Goal: Information Seeking & Learning: Understand process/instructions

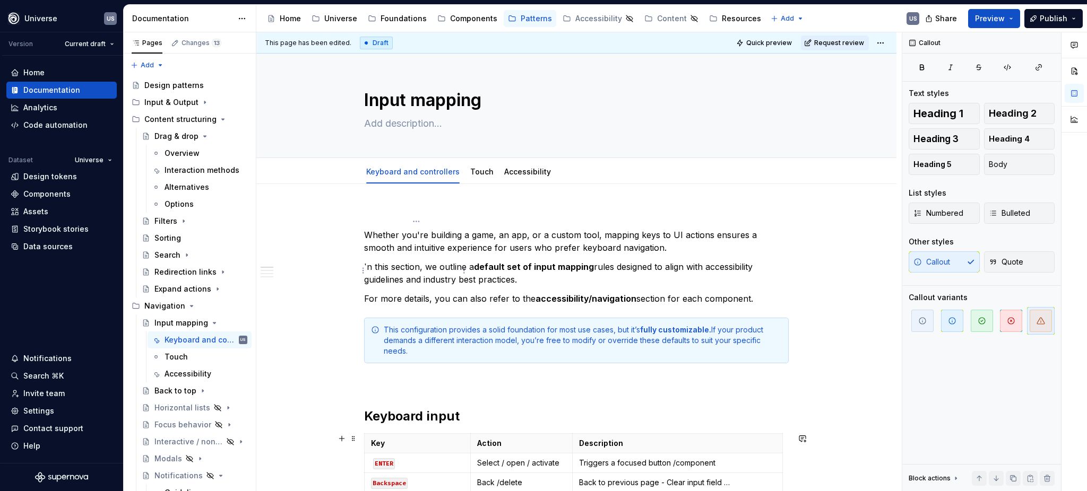
scroll to position [212, 0]
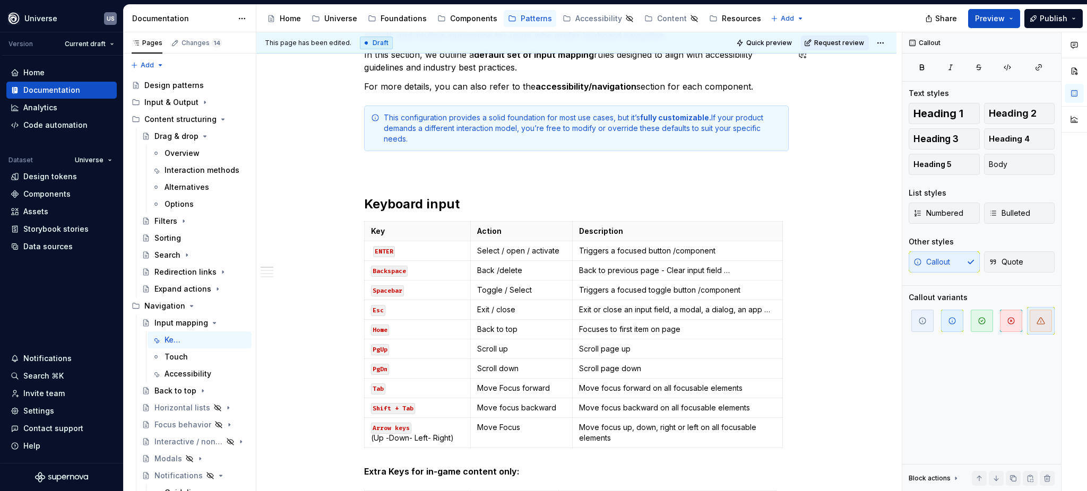
type textarea "*"
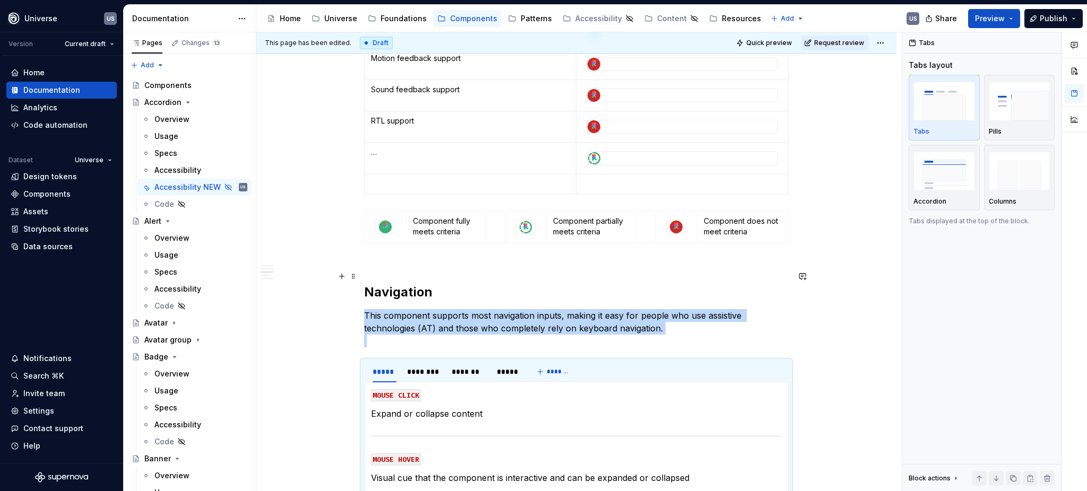
scroll to position [637, 0]
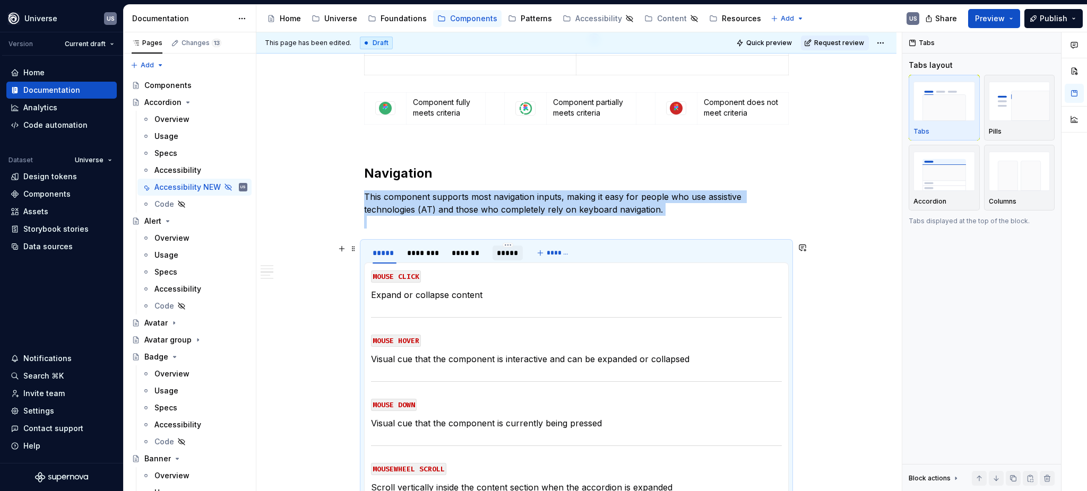
click at [513, 257] on div "*****" at bounding box center [508, 253] width 22 height 11
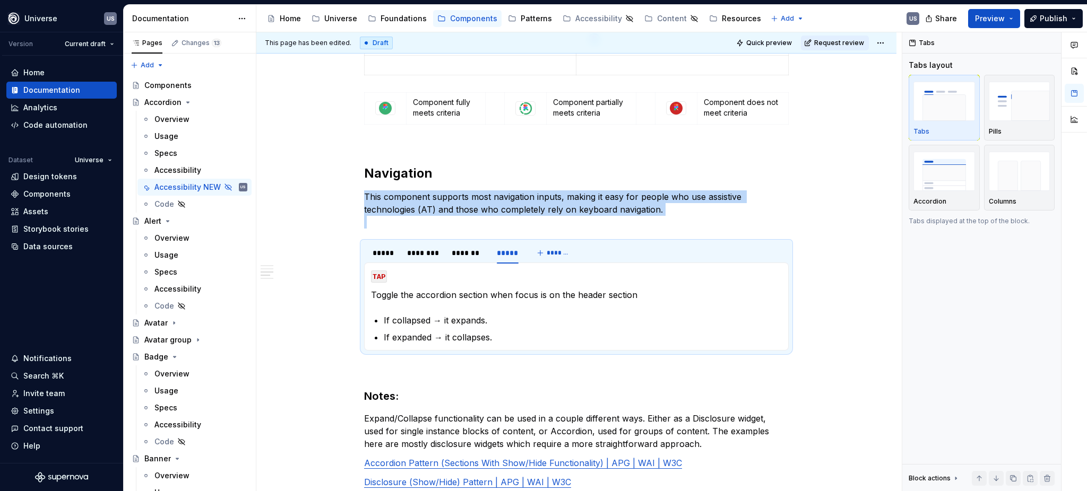
drag, startPoint x: 194, startPoint y: 289, endPoint x: 488, endPoint y: 329, distance: 297.2
click at [194, 289] on div "Accessibility" at bounding box center [177, 289] width 47 height 11
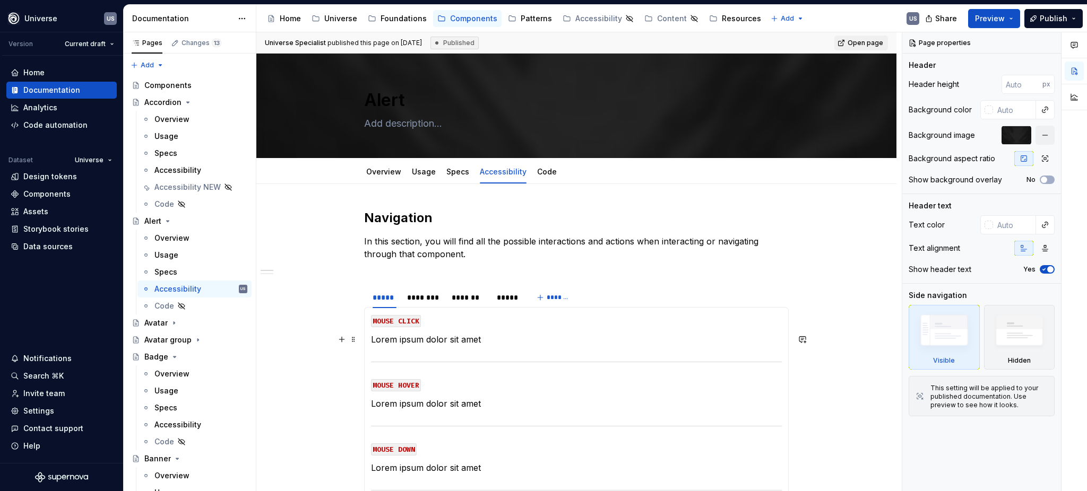
click at [461, 339] on p "Lorem ipsum dolor sit amet" at bounding box center [576, 339] width 411 height 13
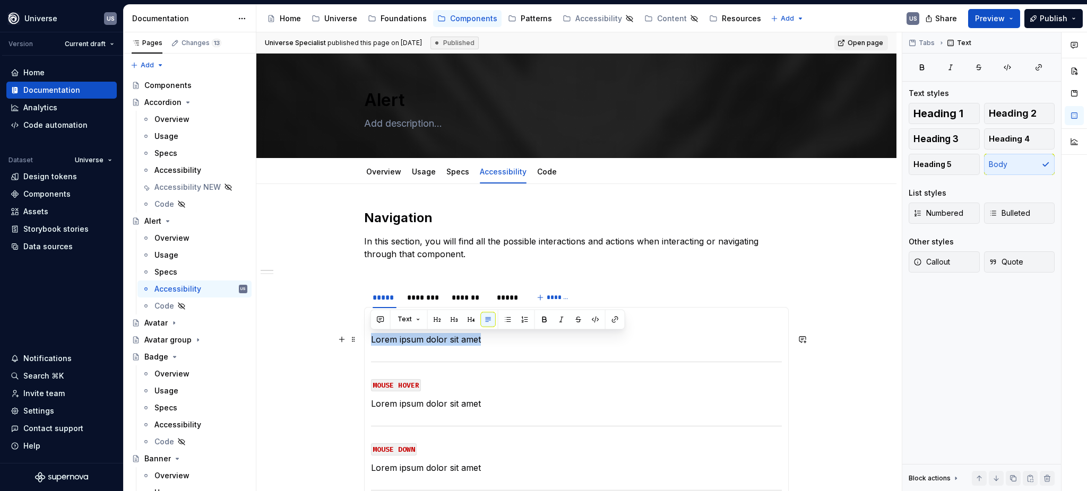
drag, startPoint x: 481, startPoint y: 338, endPoint x: 370, endPoint y: 336, distance: 111.5
click at [371, 336] on p "Lorem ipsum dolor sit amet" at bounding box center [576, 339] width 411 height 13
type textarea "*"
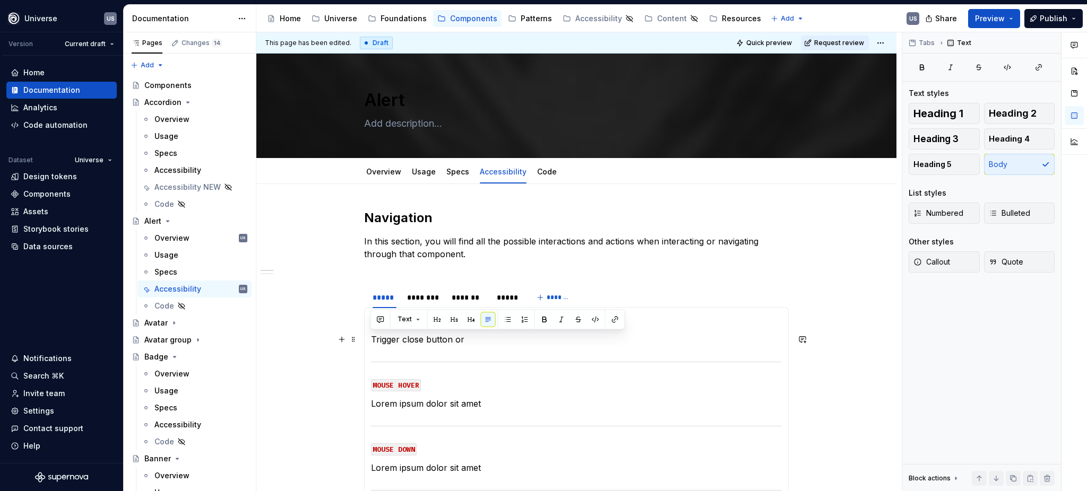
drag, startPoint x: 370, startPoint y: 337, endPoint x: 493, endPoint y: 333, distance: 122.1
click at [493, 333] on p "Trigger close button or" at bounding box center [576, 339] width 411 height 13
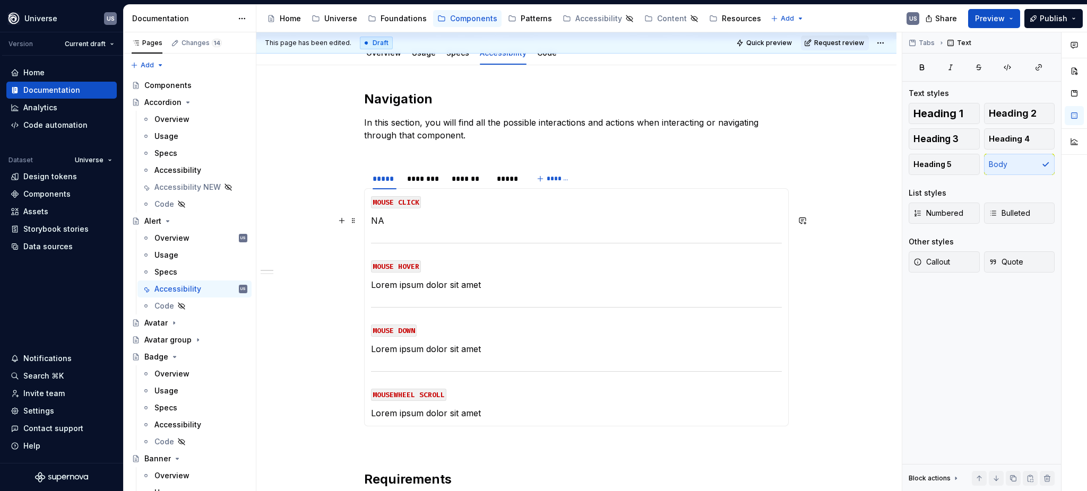
scroll to position [141, 0]
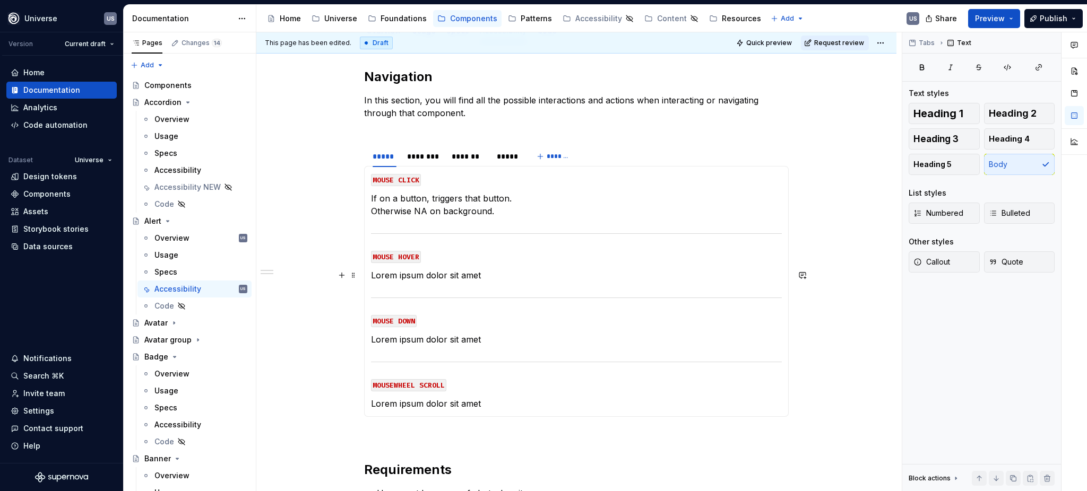
click at [473, 277] on p "Lorem ipsum dolor sit amet" at bounding box center [576, 275] width 411 height 13
drag, startPoint x: 490, startPoint y: 278, endPoint x: 381, endPoint y: 277, distance: 109.9
click at [381, 277] on p "Lorem ipsum dolor sit amet" at bounding box center [576, 275] width 411 height 13
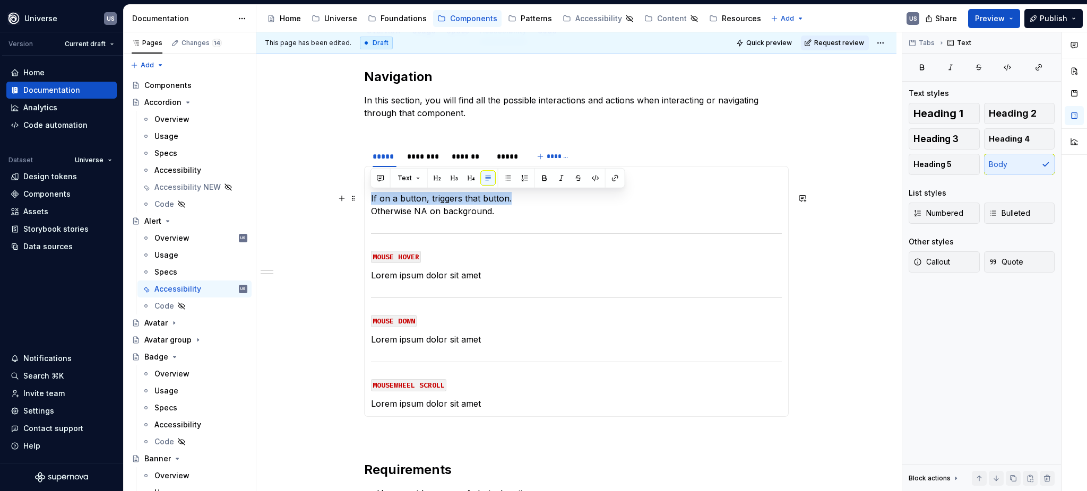
drag, startPoint x: 513, startPoint y: 197, endPoint x: 369, endPoint y: 200, distance: 143.9
click at [371, 200] on p "If on a button, triggers that button. Otherwise NA on background." at bounding box center [576, 204] width 411 height 25
copy p "If on a button, triggers that button."
click at [460, 277] on p "Lorem ipsum dolor sit amet" at bounding box center [576, 275] width 411 height 13
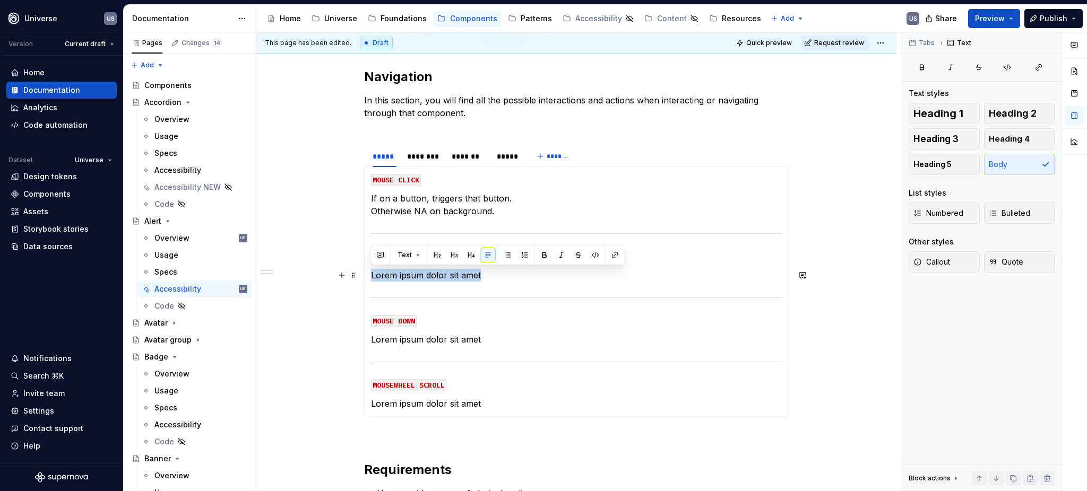
drag, startPoint x: 484, startPoint y: 274, endPoint x: 371, endPoint y: 275, distance: 113.1
click at [371, 275] on p "Lorem ipsum dolor sit amet" at bounding box center [576, 275] width 411 height 13
drag, startPoint x: 427, startPoint y: 274, endPoint x: 460, endPoint y: 277, distance: 32.4
click at [460, 277] on p "If on a button, triggers that button." at bounding box center [576, 275] width 411 height 13
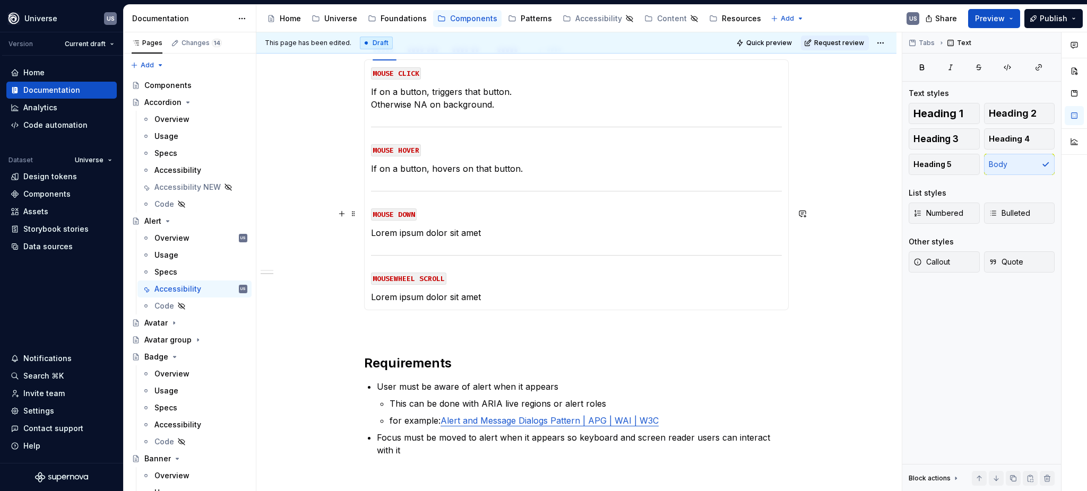
scroll to position [283, 0]
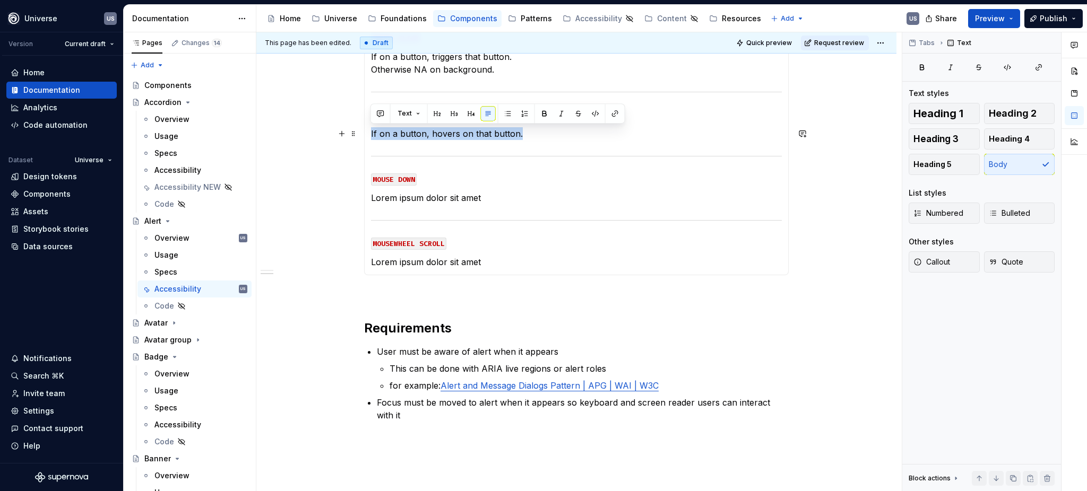
drag, startPoint x: 520, startPoint y: 127, endPoint x: 368, endPoint y: 134, distance: 152.0
click at [368, 134] on div "MOUSE CLICK If on a button, triggers that button. Otherwise NA on background. M…" at bounding box center [576, 149] width 425 height 251
copy p "If on a button, hovers on that button."
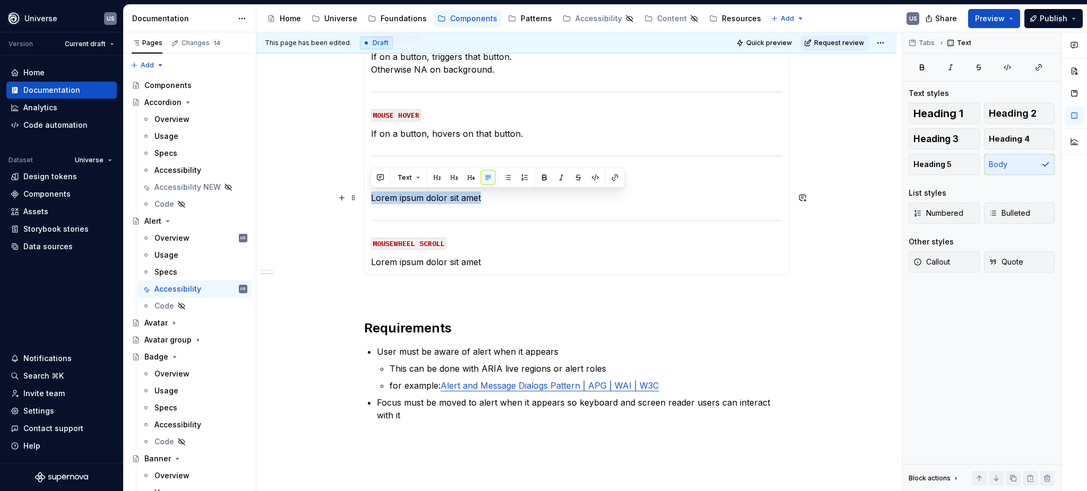
drag, startPoint x: 491, startPoint y: 195, endPoint x: 368, endPoint y: 196, distance: 123.1
click at [368, 196] on div "MOUSE CLICK If on a button, triggers that button. Otherwise NA on background. M…" at bounding box center [576, 149] width 425 height 251
drag, startPoint x: 428, startPoint y: 199, endPoint x: 458, endPoint y: 194, distance: 30.1
click at [458, 194] on p "If on a button, hovers on that button." at bounding box center [576, 198] width 411 height 13
click at [428, 132] on p "If on a button, hovers on that button." at bounding box center [576, 133] width 411 height 13
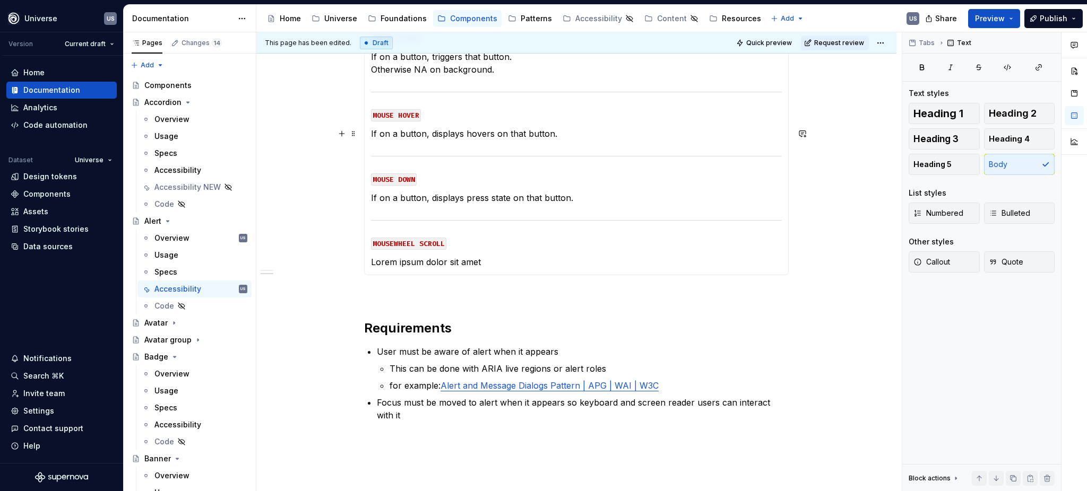
click at [489, 134] on p "If on a button, displays hovers on that button." at bounding box center [576, 133] width 411 height 13
click at [454, 274] on div "MOUSE CLICK If on a button, triggers that button. Otherwise NA on background. M…" at bounding box center [576, 149] width 425 height 251
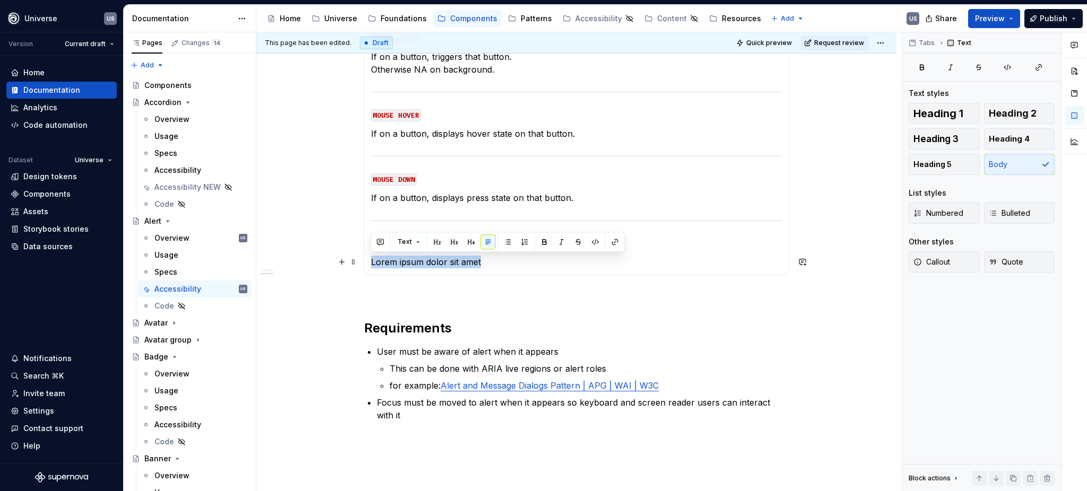
drag, startPoint x: 482, startPoint y: 263, endPoint x: 371, endPoint y: 266, distance: 111.0
click at [371, 266] on p "Lorem ipsum dolor sit amet" at bounding box center [576, 262] width 411 height 13
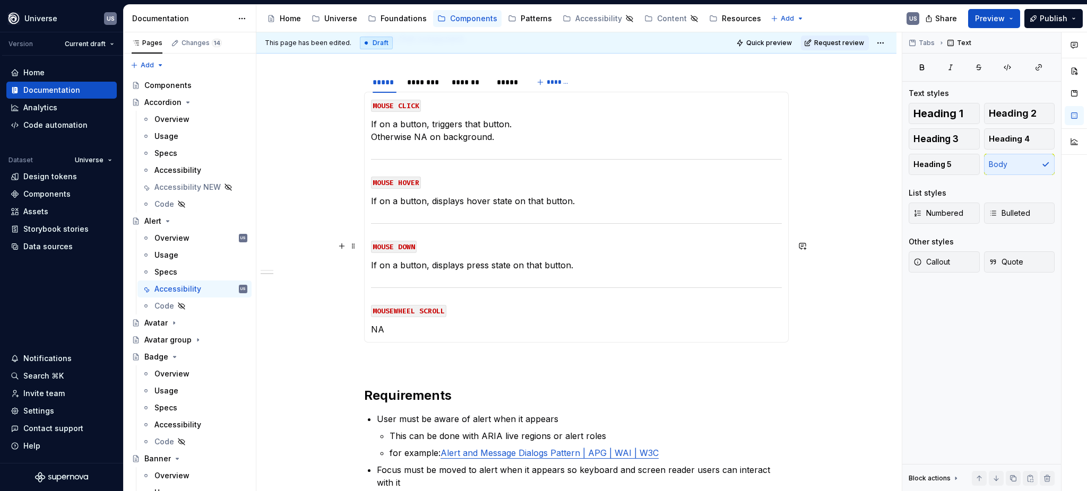
scroll to position [212, 0]
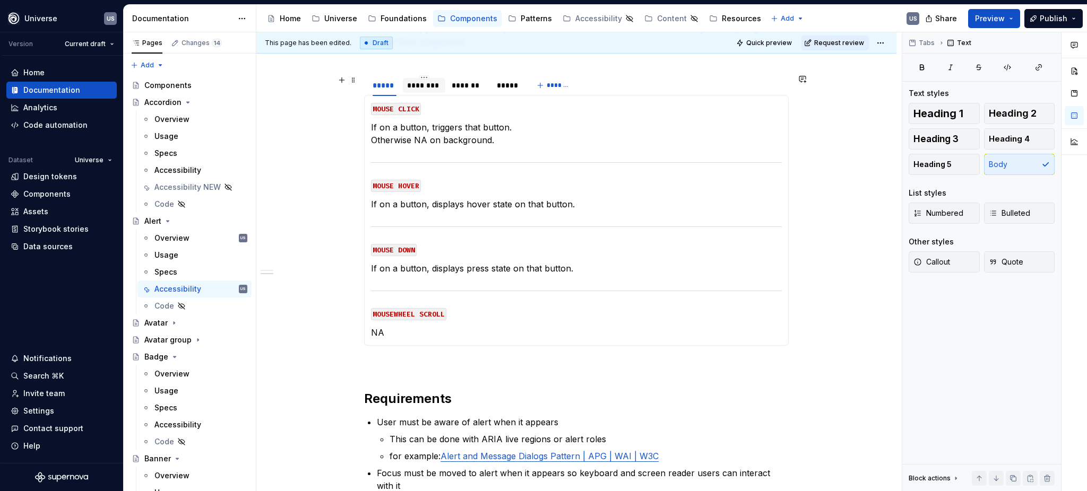
click at [430, 84] on div "********" at bounding box center [424, 85] width 34 height 11
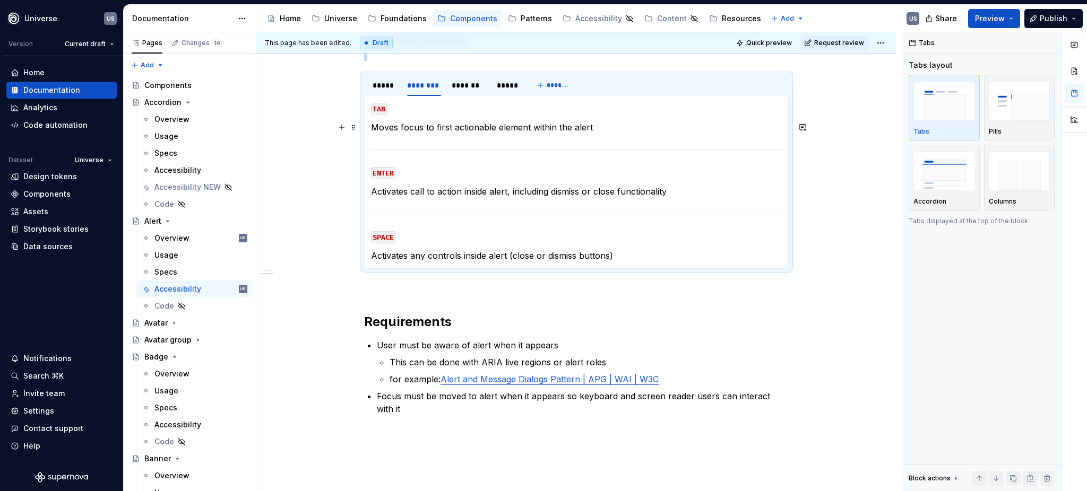
click at [597, 123] on p "Moves focus to first actionable element within the alert" at bounding box center [576, 127] width 411 height 13
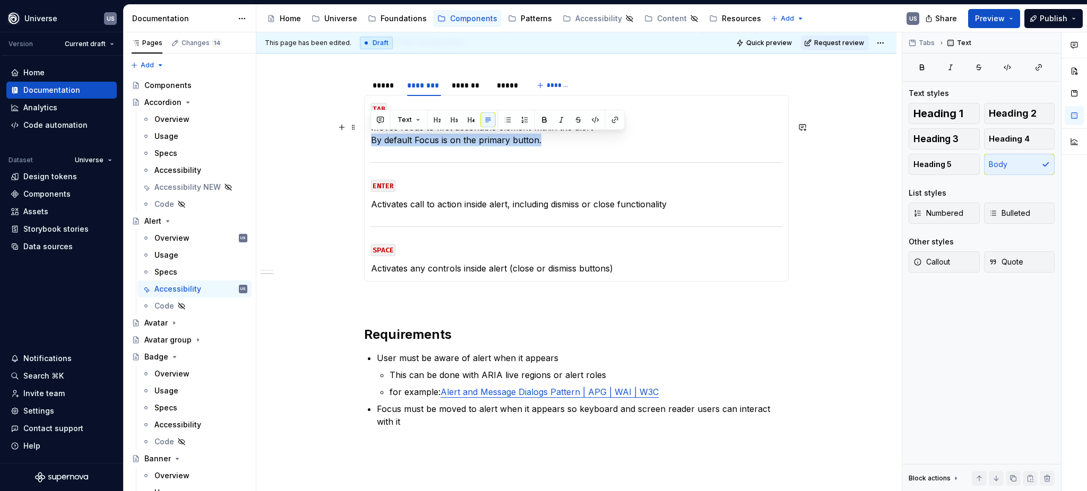
drag, startPoint x: 495, startPoint y: 142, endPoint x: 371, endPoint y: 141, distance: 124.2
click at [371, 141] on p "Moves focus to first actionable element within the alert By default Focus is on…" at bounding box center [576, 133] width 411 height 25
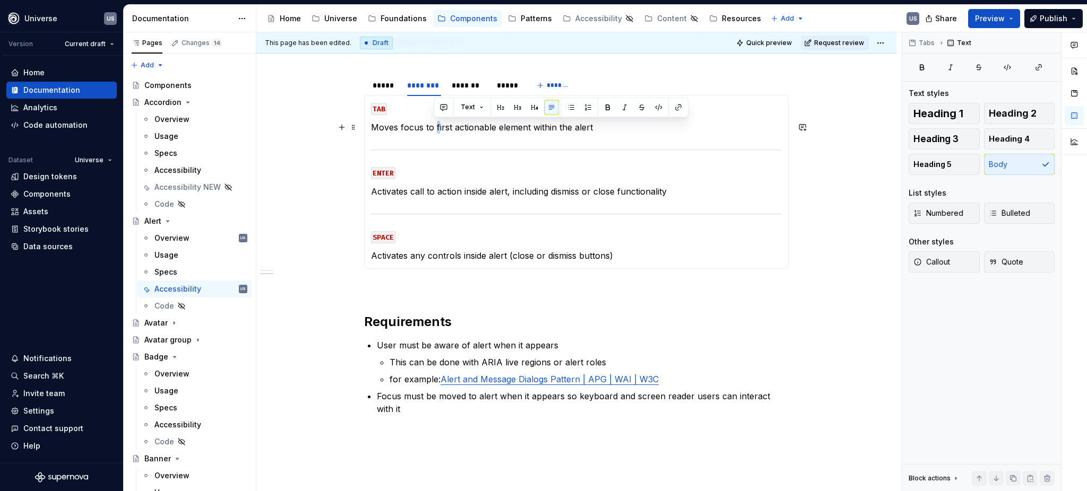
click at [435, 126] on p "Moves focus to first actionable element within the alert" at bounding box center [576, 127] width 411 height 13
drag, startPoint x: 448, startPoint y: 125, endPoint x: 434, endPoint y: 127, distance: 14.5
click at [434, 127] on p "Moves focus to first actionable element within the alert" at bounding box center [576, 127] width 411 height 13
click at [513, 139] on section-item-column "TAB Moves focus to next actionable element within the alert ENTER Activates cal…" at bounding box center [576, 182] width 411 height 160
click at [497, 189] on p "Activates call to action inside alert, including dismiss or close functionality" at bounding box center [576, 191] width 411 height 13
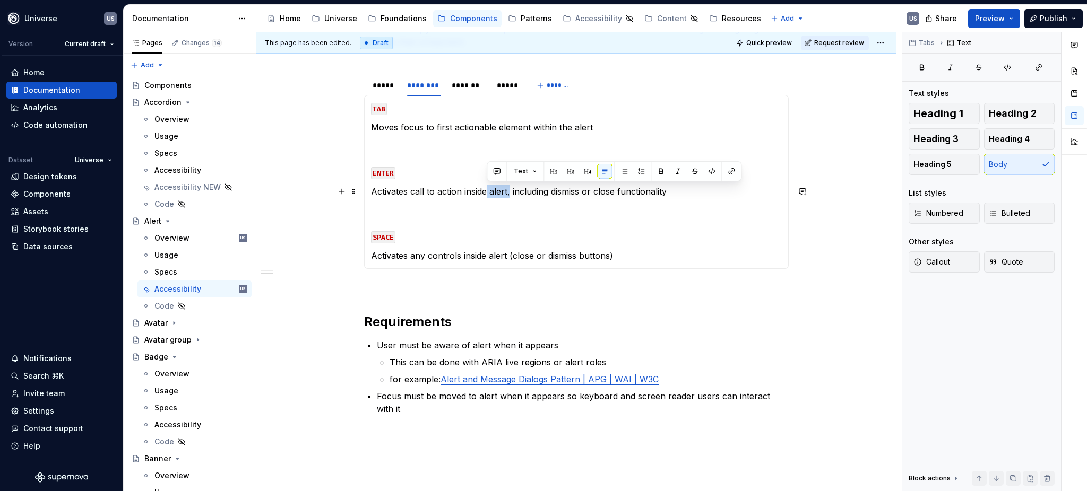
drag, startPoint x: 508, startPoint y: 191, endPoint x: 485, endPoint y: 192, distance: 23.9
click at [485, 192] on p "Activates call to action inside alert, including dismiss or close functionality" at bounding box center [576, 191] width 411 height 13
drag, startPoint x: 410, startPoint y: 191, endPoint x: 508, endPoint y: 185, distance: 98.4
click at [508, 185] on p "Activates call to action inside alert, including dismiss or close functionality" at bounding box center [576, 191] width 411 height 13
click at [582, 196] on p "Activates focused element in the alert, including dismiss or close functionality" at bounding box center [576, 191] width 411 height 13
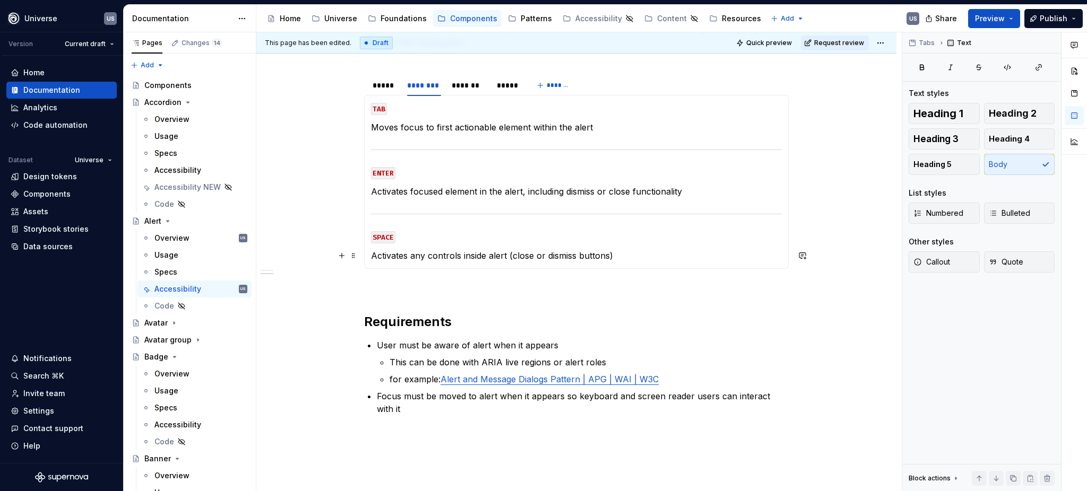
click at [563, 262] on div "MOUSE CLICK If on a button, triggers that button. Otherwise NA on background. M…" at bounding box center [576, 182] width 425 height 174
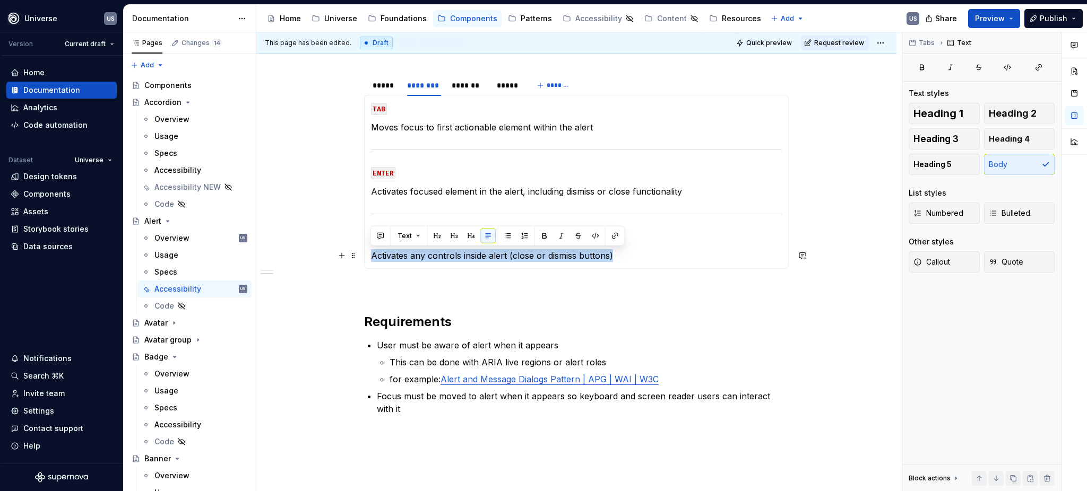
drag, startPoint x: 633, startPoint y: 255, endPoint x: 372, endPoint y: 259, distance: 260.6
click at [372, 259] on p "Activates any controls inside alert (close or dismiss buttons)" at bounding box center [576, 255] width 411 height 13
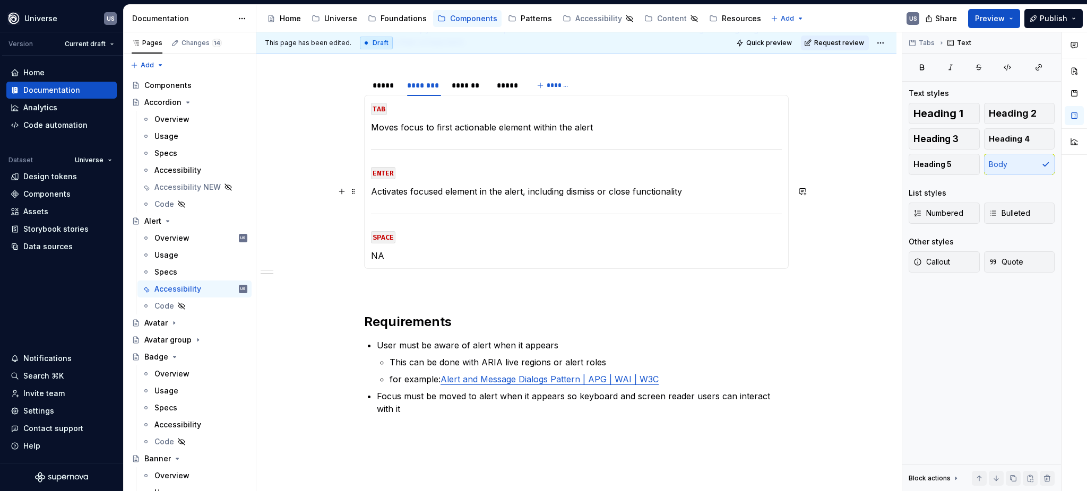
click at [712, 191] on p "Activates focused element in the alert, including dismiss or close functionality" at bounding box center [576, 191] width 411 height 13
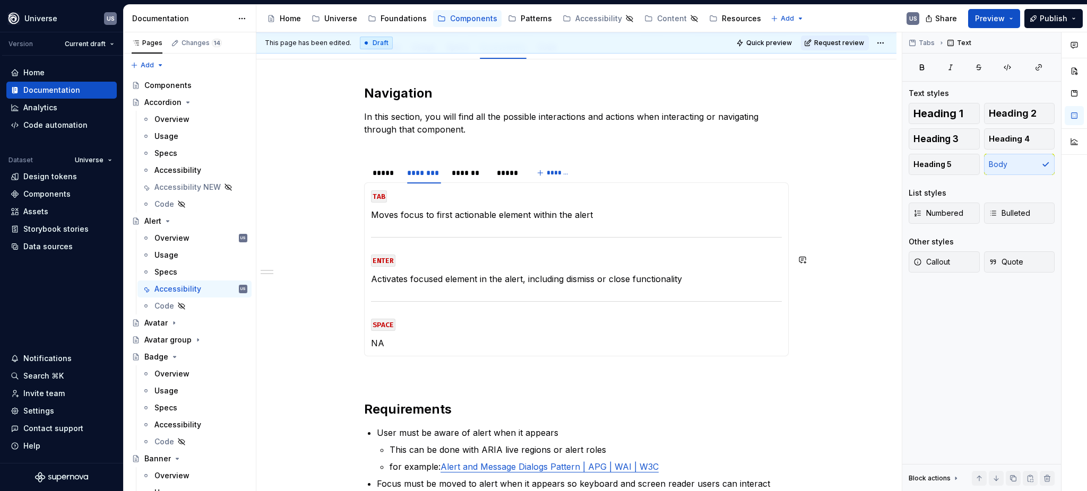
scroll to position [141, 0]
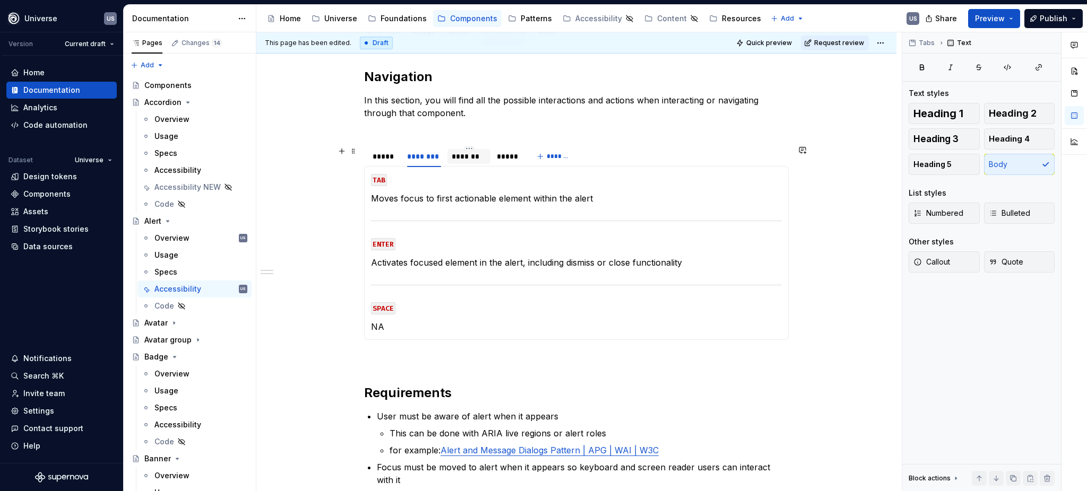
click at [456, 160] on div "*******" at bounding box center [469, 156] width 34 height 11
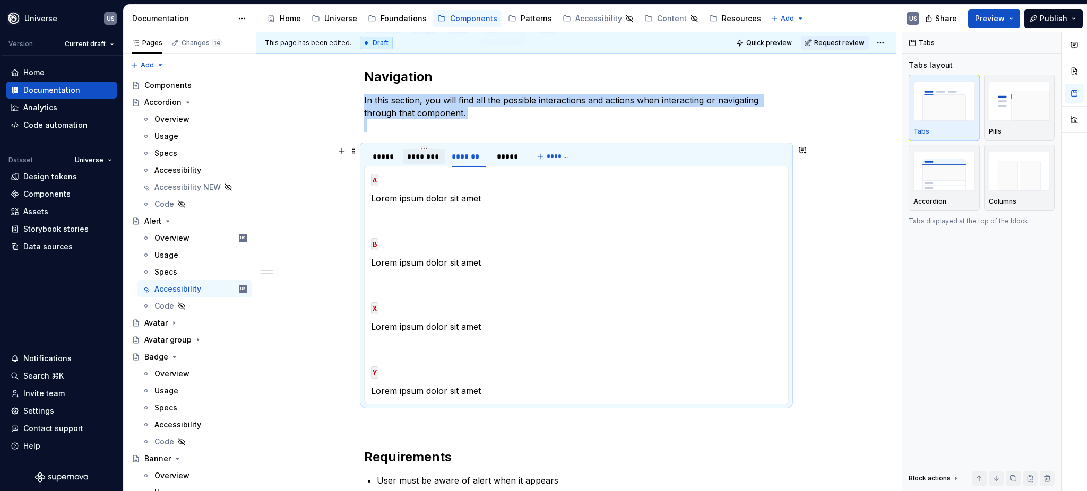
click at [419, 161] on div "********" at bounding box center [424, 156] width 42 height 15
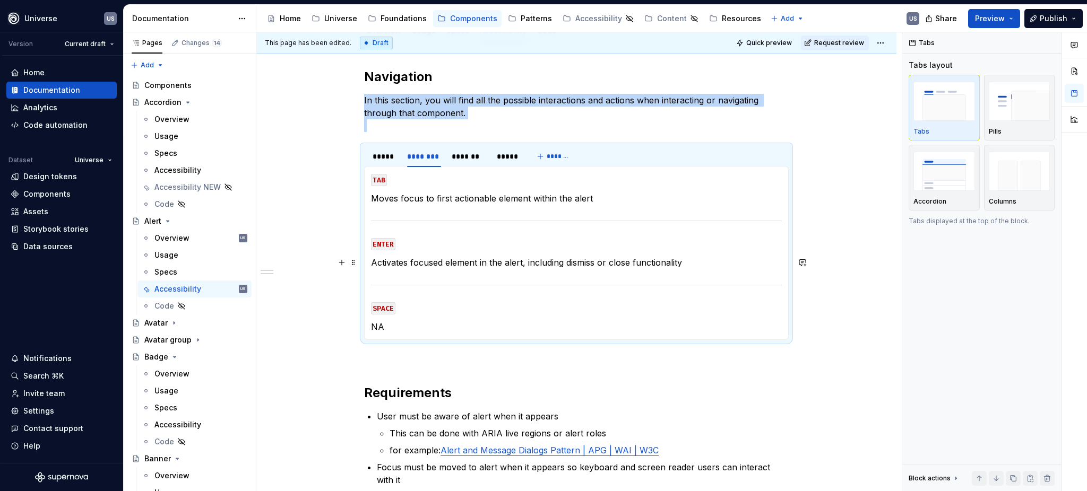
click at [625, 264] on p "Activates focused element in the alert, including dismiss or close functionality" at bounding box center [576, 262] width 411 height 13
click at [632, 258] on p "Activates focused element in the alert, including dismiss or close functionality" at bounding box center [576, 262] width 411 height 13
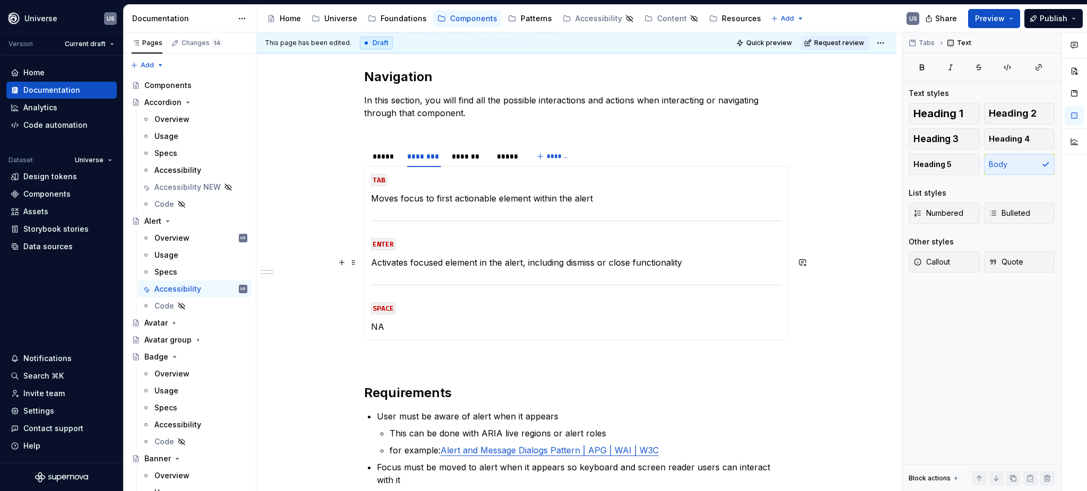
click at [679, 263] on p "Activates focused element in the alert, including dismiss or close functionality" at bounding box center [576, 262] width 411 height 13
drag, startPoint x: 681, startPoint y: 262, endPoint x: 371, endPoint y: 269, distance: 310.0
click at [371, 269] on p "Activates focused element in the alert, including dismiss or close functionality" at bounding box center [576, 262] width 411 height 13
copy p "Activates focused element in the alert, including dismiss or close functionality"
click at [479, 155] on div "*******" at bounding box center [469, 156] width 34 height 11
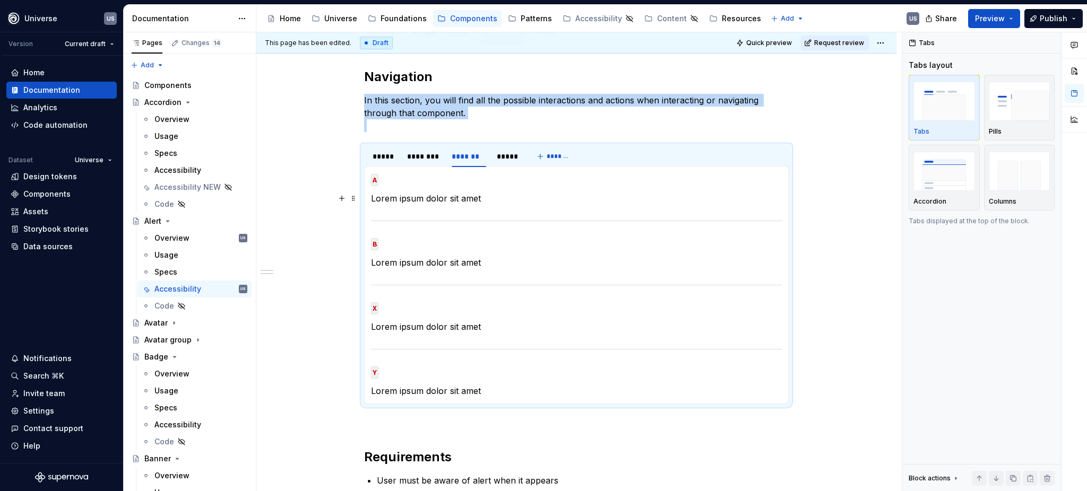
click at [462, 196] on p "Lorem ipsum dolor sit amet" at bounding box center [576, 198] width 411 height 13
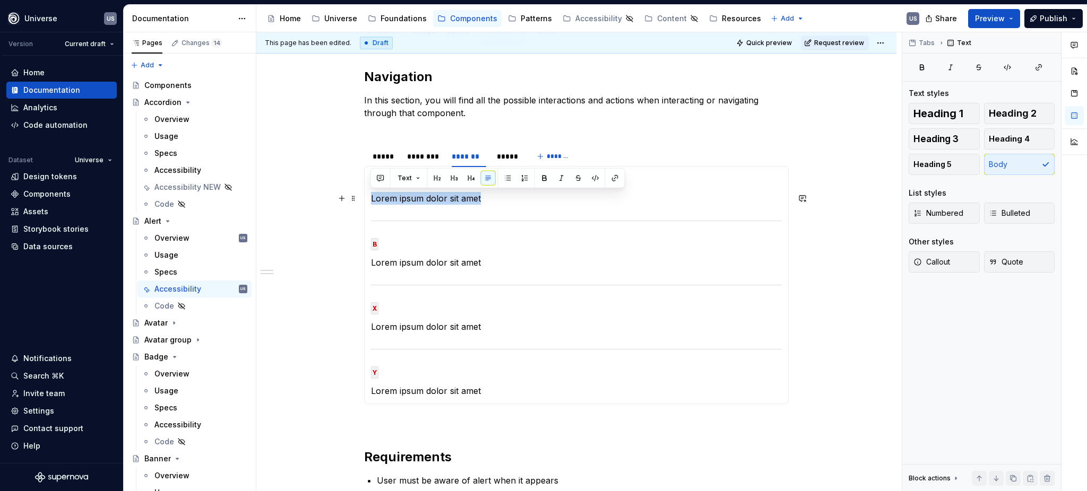
drag, startPoint x: 479, startPoint y: 199, endPoint x: 371, endPoint y: 195, distance: 107.8
click at [371, 195] on p "Lorem ipsum dolor sit amet" at bounding box center [576, 198] width 411 height 13
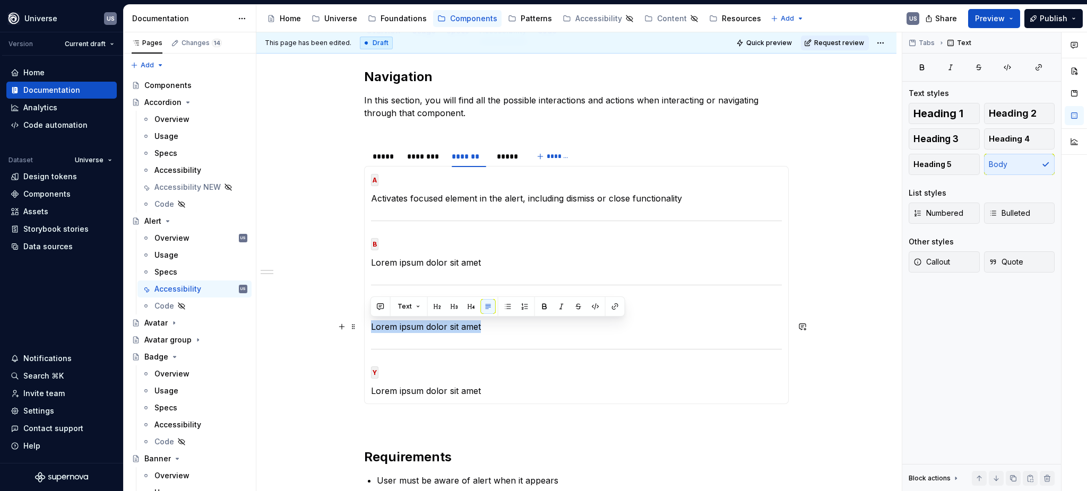
drag, startPoint x: 480, startPoint y: 325, endPoint x: 372, endPoint y: 326, distance: 108.3
click at [371, 326] on p "Lorem ipsum dolor sit amet" at bounding box center [576, 327] width 411 height 13
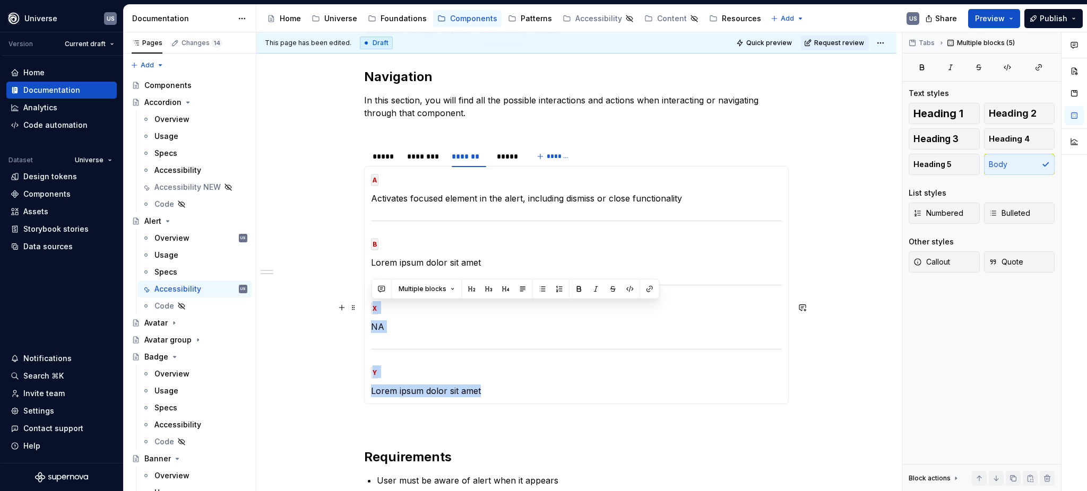
drag, startPoint x: 490, startPoint y: 391, endPoint x: 372, endPoint y: 308, distance: 144.8
click at [372, 308] on section-item-column "A Activates focused element in the alert, including dismiss or close functional…" at bounding box center [576, 285] width 411 height 225
click at [434, 156] on div "********" at bounding box center [424, 156] width 34 height 11
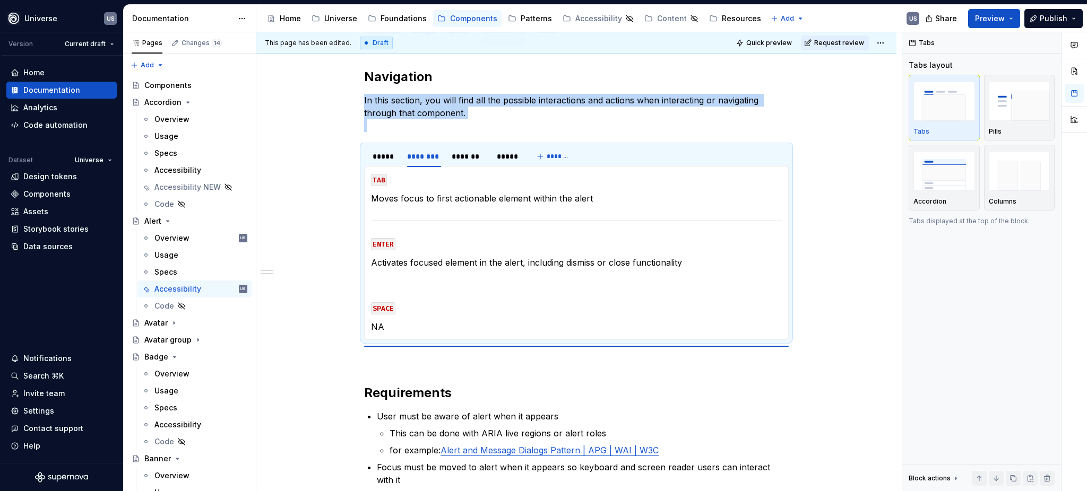
click at [394, 322] on p "NA" at bounding box center [576, 327] width 411 height 13
click at [386, 325] on p "NA" at bounding box center [576, 327] width 411 height 13
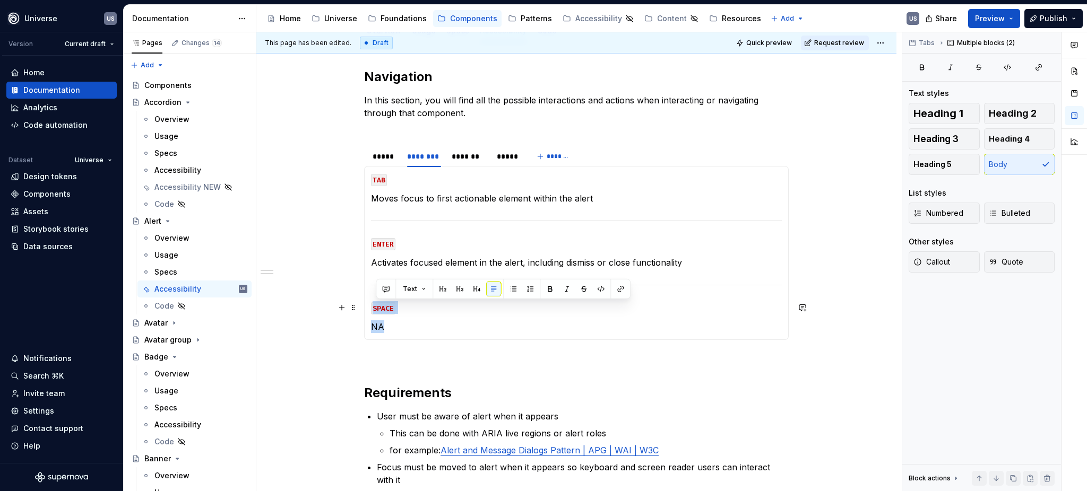
drag, startPoint x: 386, startPoint y: 329, endPoint x: 368, endPoint y: 298, distance: 35.7
click at [372, 301] on section-item-column "TAB Moves focus to first actionable element within the alert ENTER Activates fo…" at bounding box center [576, 253] width 411 height 160
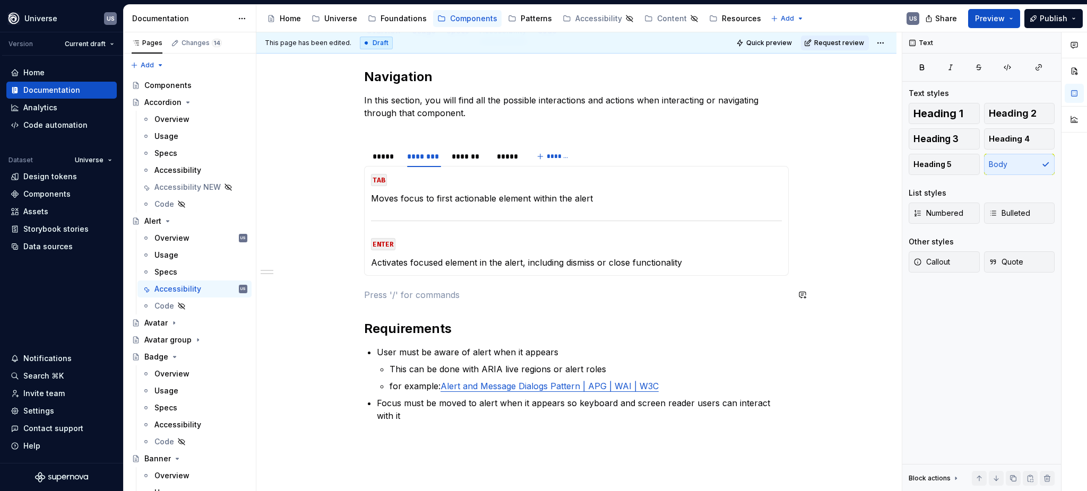
click at [426, 304] on div "Navigation In this section, you will find all the possible interactions and act…" at bounding box center [576, 257] width 425 height 379
click at [388, 158] on div "*****" at bounding box center [385, 156] width 24 height 11
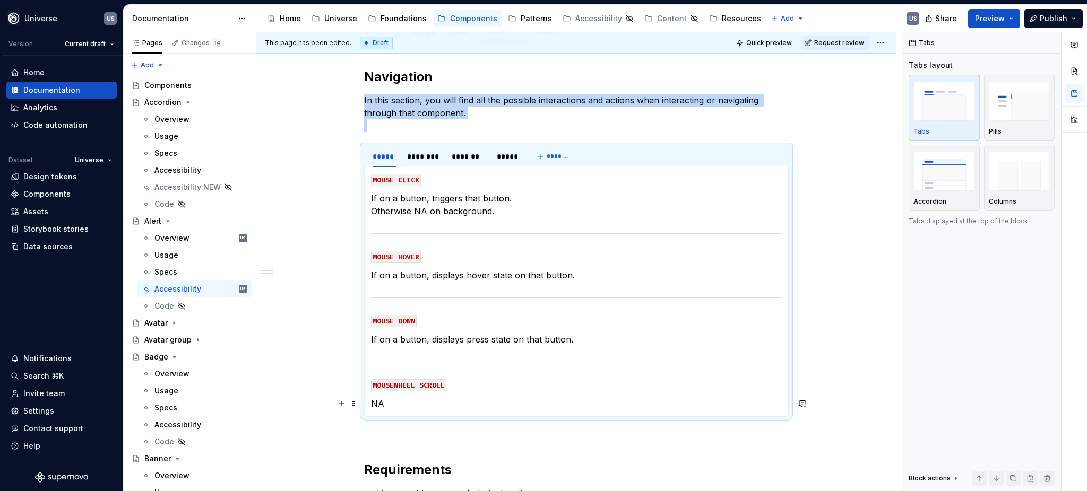
click at [388, 406] on p "NA" at bounding box center [576, 404] width 411 height 13
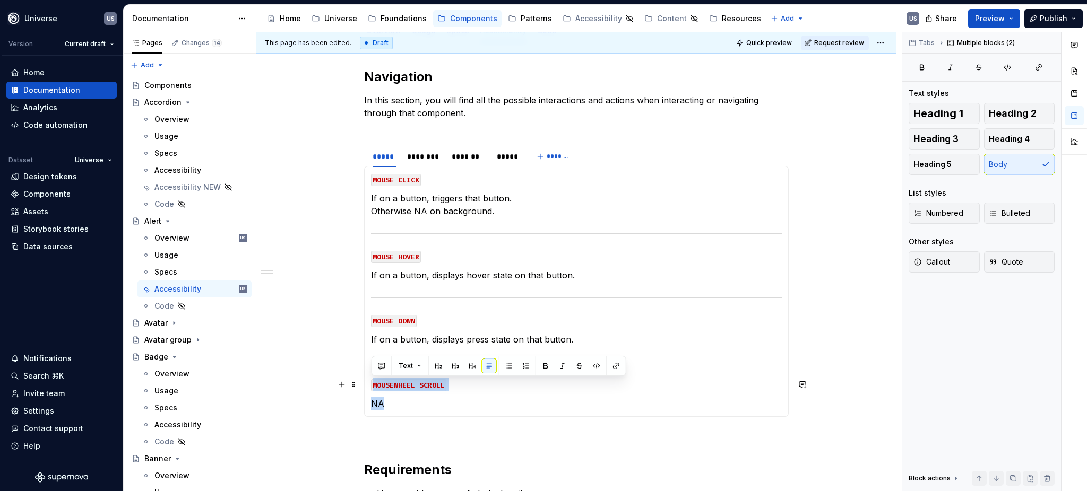
drag, startPoint x: 372, startPoint y: 398, endPoint x: 369, endPoint y: 383, distance: 15.2
click at [369, 383] on div "MOUSE CLICK If on a button, triggers that button. Otherwise NA on background. M…" at bounding box center [576, 291] width 425 height 251
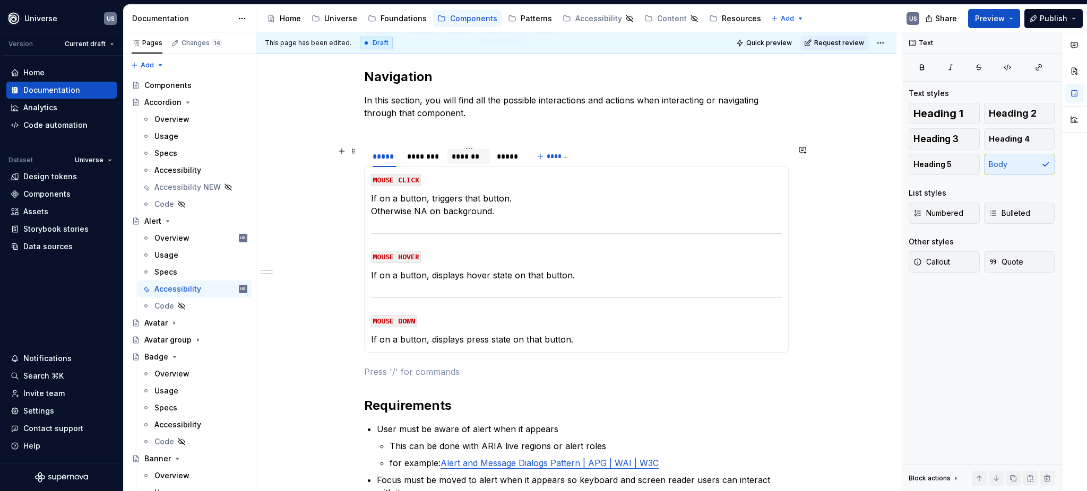
click at [465, 159] on div "*******" at bounding box center [469, 156] width 34 height 11
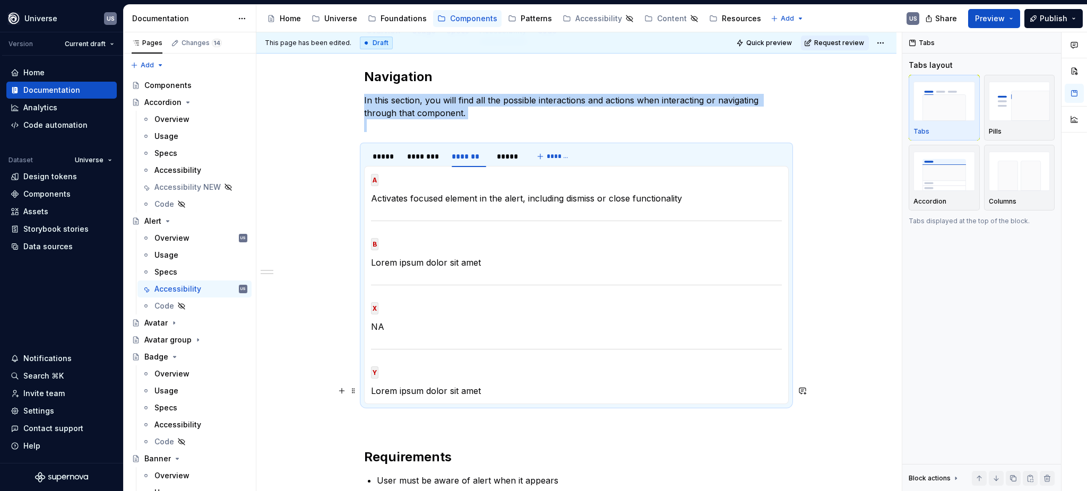
click at [473, 392] on p "Lorem ipsum dolor sit amet" at bounding box center [576, 391] width 411 height 13
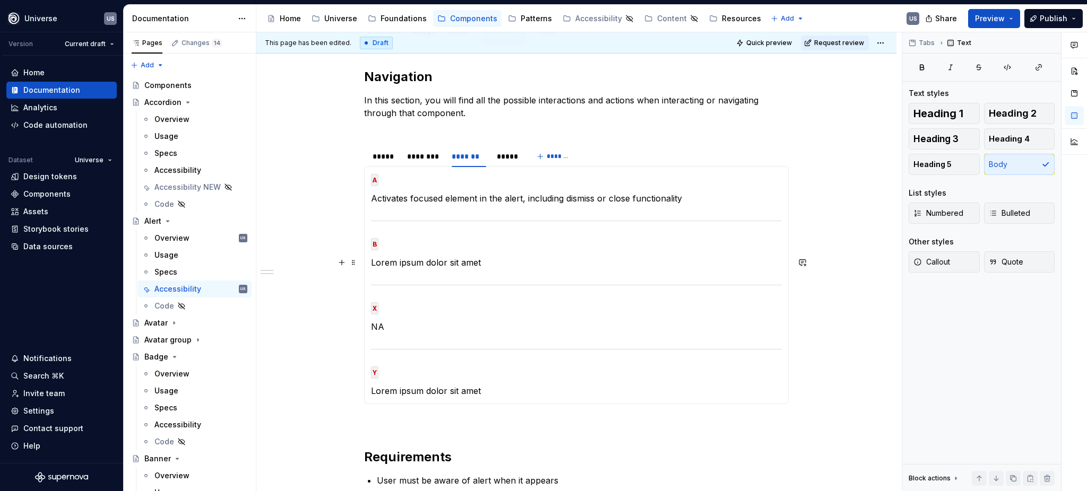
click at [490, 257] on p "Lorem ipsum dolor sit amet" at bounding box center [576, 262] width 411 height 13
drag, startPoint x: 486, startPoint y: 261, endPoint x: 368, endPoint y: 263, distance: 118.4
click at [368, 263] on div "MOUSE CLICK If on a button, triggers that button. Otherwise NA on background. M…" at bounding box center [576, 285] width 425 height 238
drag, startPoint x: 411, startPoint y: 259, endPoint x: 395, endPoint y: 261, distance: 15.5
click at [395, 261] on p "Close and Exit the alter" at bounding box center [576, 262] width 411 height 13
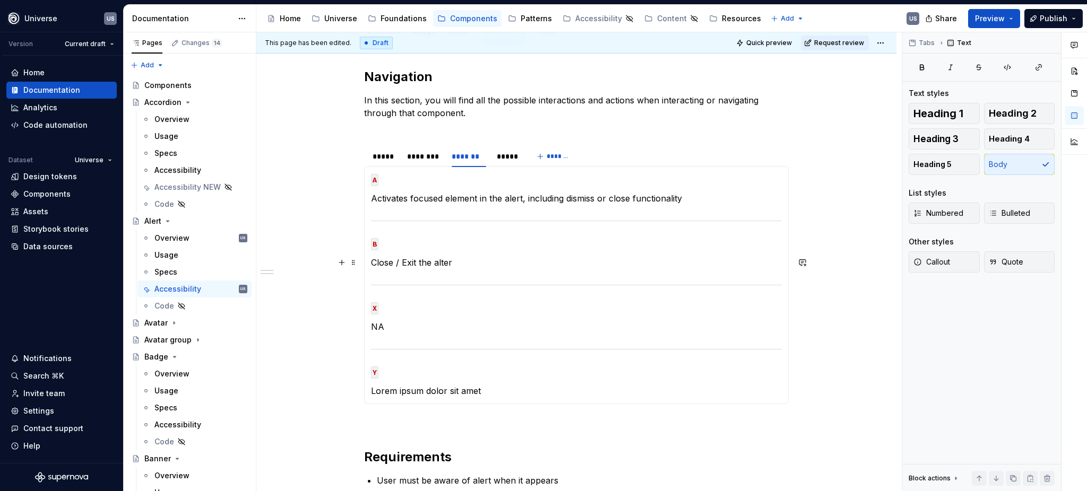
click at [455, 263] on p "Close / Exit the alter" at bounding box center [576, 262] width 411 height 13
click at [402, 262] on p "Close / Exit the alert" at bounding box center [576, 262] width 411 height 13
click at [396, 261] on p "Close /Exit the alert" at bounding box center [576, 262] width 411 height 13
click at [455, 240] on p "B" at bounding box center [576, 243] width 411 height 13
click at [396, 157] on div "*****" at bounding box center [384, 156] width 32 height 15
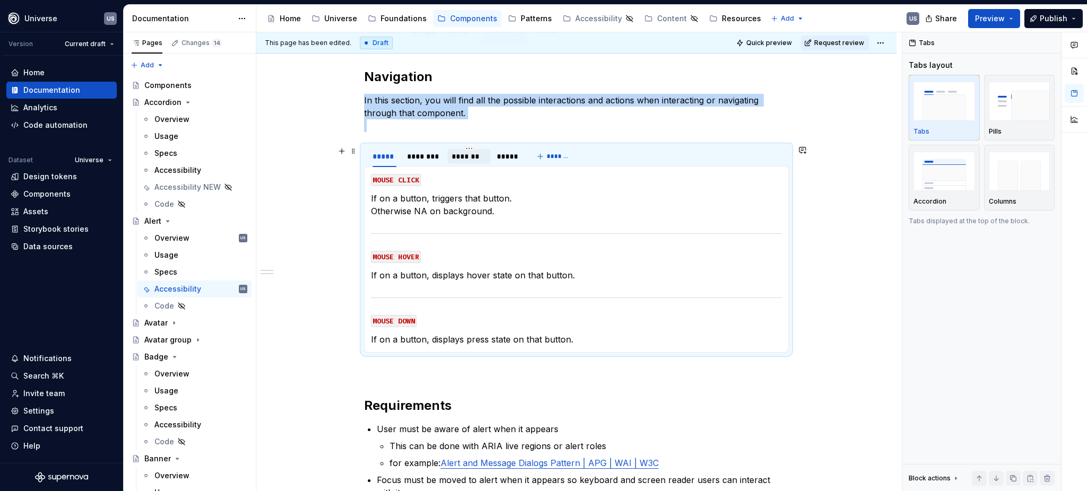
click at [460, 159] on div "*******" at bounding box center [469, 156] width 34 height 11
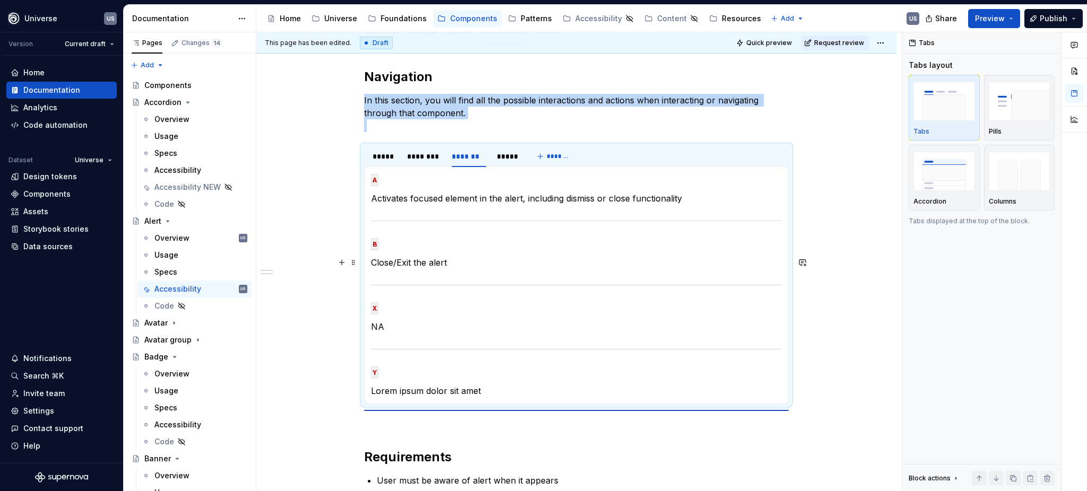
click at [411, 258] on p "Close/Exit the alert" at bounding box center [576, 262] width 411 height 13
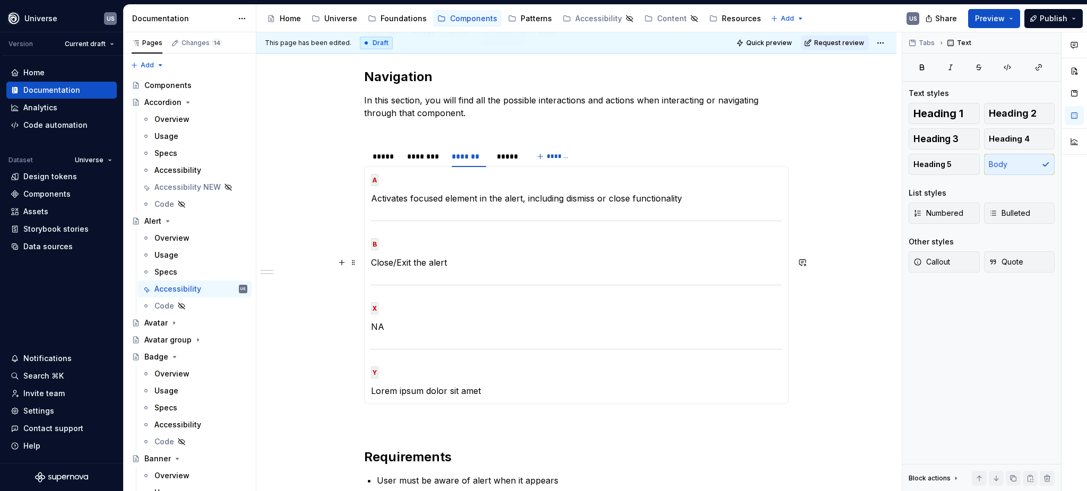
click at [411, 261] on p "Close/Exit the alert" at bounding box center [576, 262] width 411 height 13
click at [488, 387] on p "Lorem ipsum dolor sit amet" at bounding box center [576, 391] width 411 height 13
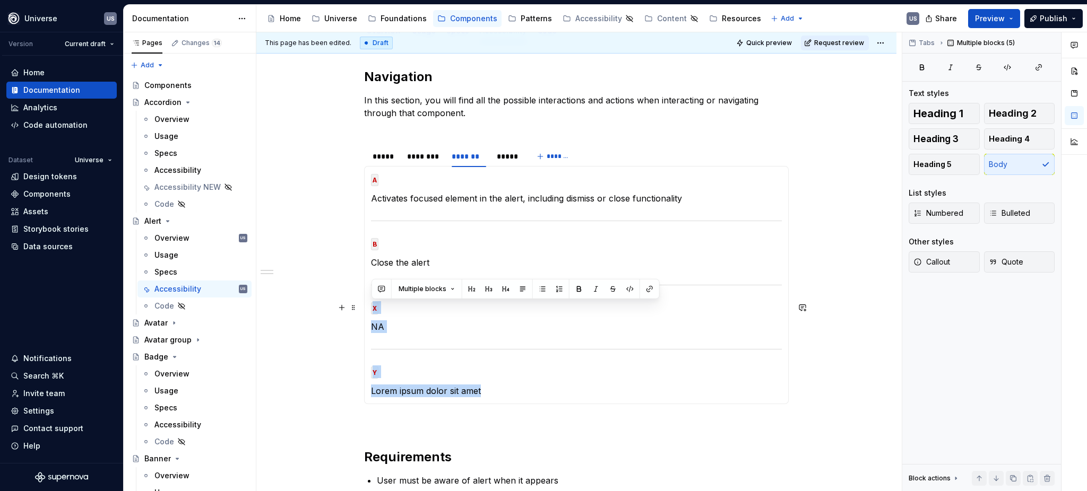
drag, startPoint x: 491, startPoint y: 387, endPoint x: 370, endPoint y: 308, distance: 144.9
click at [371, 308] on section-item-column "A Activates focused element in the alert, including dismiss or close functional…" at bounding box center [576, 285] width 411 height 225
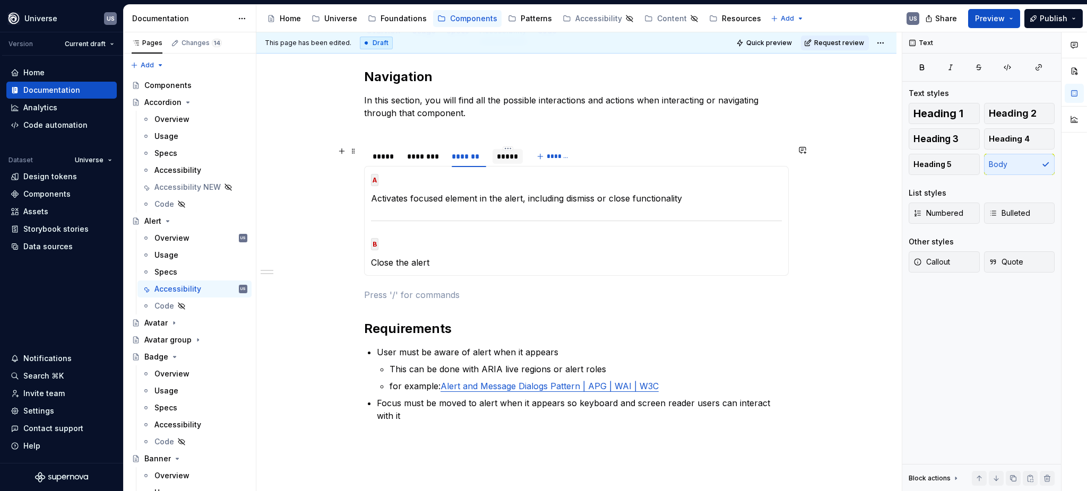
click at [506, 156] on div "*****" at bounding box center [508, 156] width 22 height 11
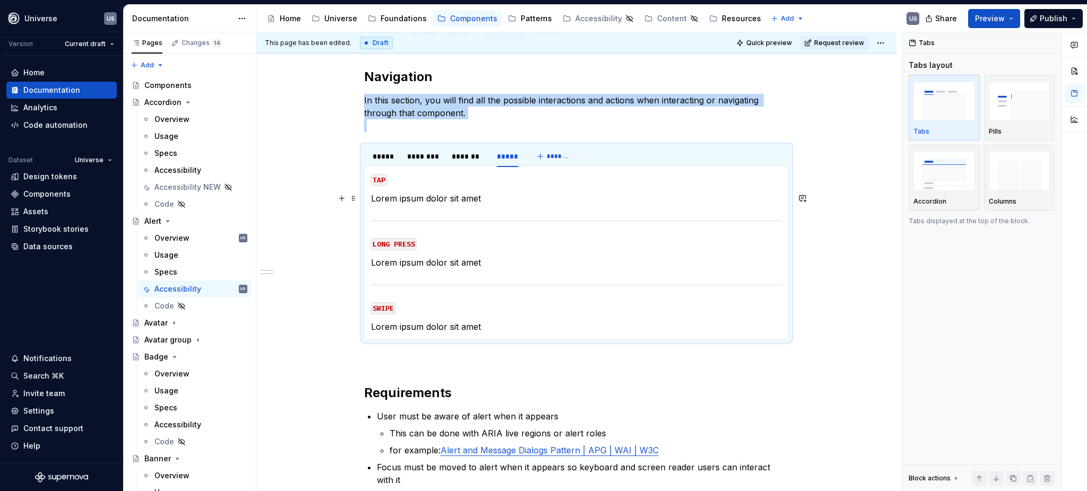
click at [455, 204] on p "Lorem ipsum dolor sit amet" at bounding box center [576, 198] width 411 height 13
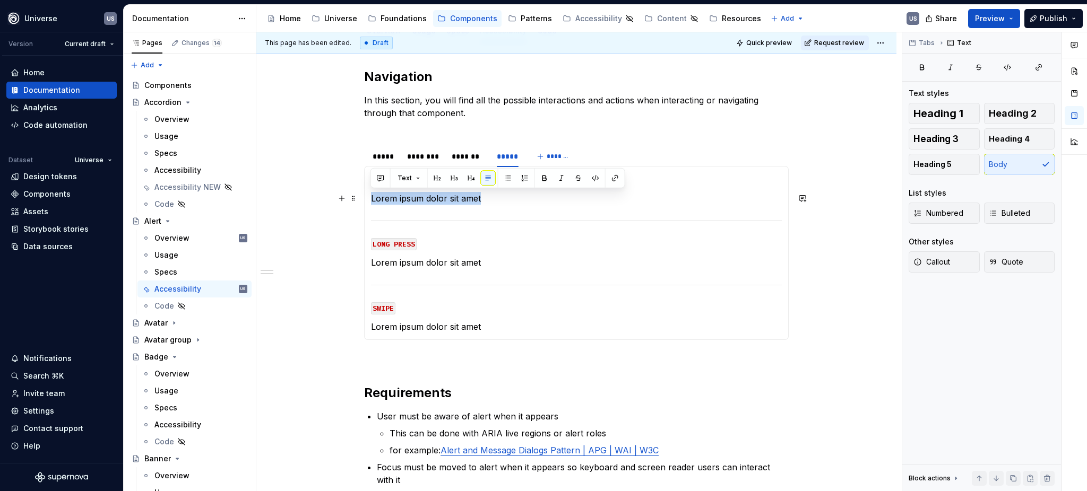
drag, startPoint x: 493, startPoint y: 201, endPoint x: 371, endPoint y: 200, distance: 122.1
click at [371, 200] on p "Lorem ipsum dolor sit amet" at bounding box center [576, 198] width 411 height 13
drag, startPoint x: 410, startPoint y: 195, endPoint x: 455, endPoint y: 202, distance: 45.6
click at [442, 199] on p "Activates focused element in the alert, including dismiss or close functionality" at bounding box center [576, 198] width 411 height 13
click at [486, 198] on p "Activates interactive element in the alert, including dismiss or close function…" at bounding box center [576, 198] width 411 height 13
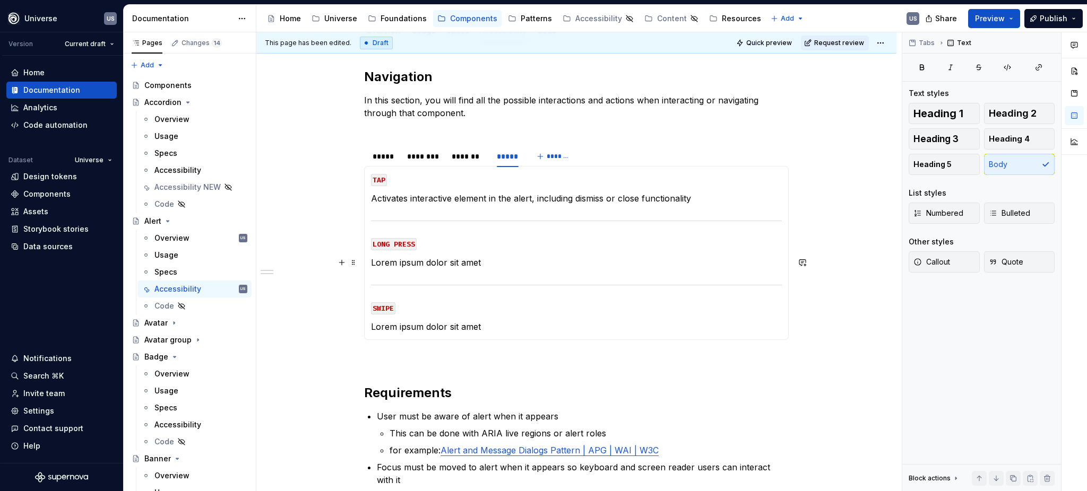
click at [480, 254] on section-item-column "TAP Activates interactive element in the alert, including dismiss or close func…" at bounding box center [576, 253] width 411 height 160
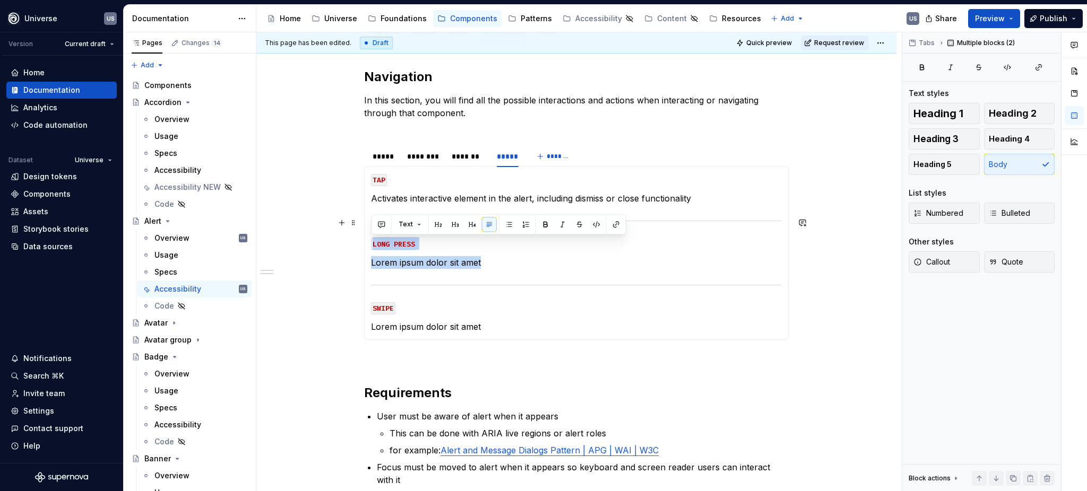
drag, startPoint x: 489, startPoint y: 261, endPoint x: 370, endPoint y: 223, distance: 124.7
click at [371, 223] on section-item-column "TAP Activates interactive element in the alert, including dismiss or close func…" at bounding box center [576, 253] width 411 height 160
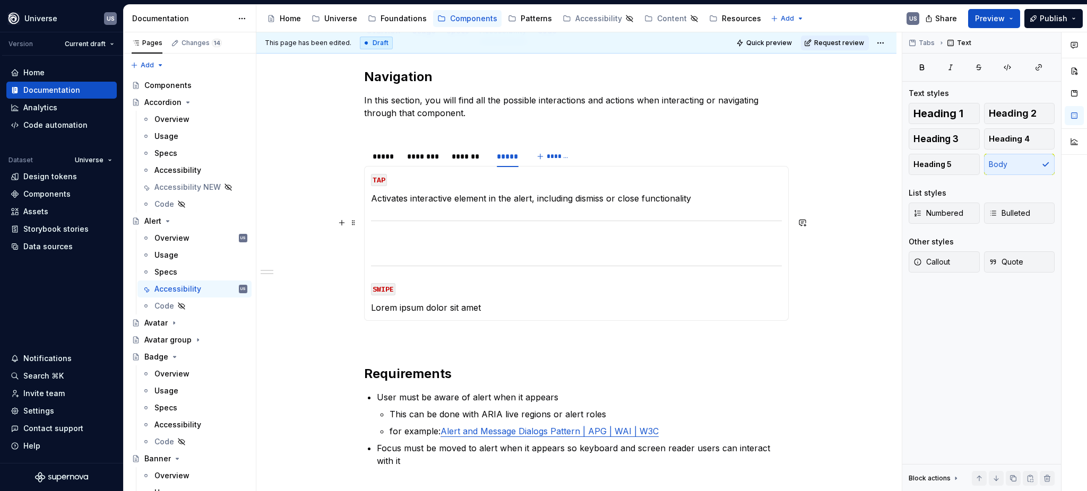
click at [394, 214] on section-item-column "TAP Activates interactive element in the alert, including dismiss or close func…" at bounding box center [576, 243] width 411 height 141
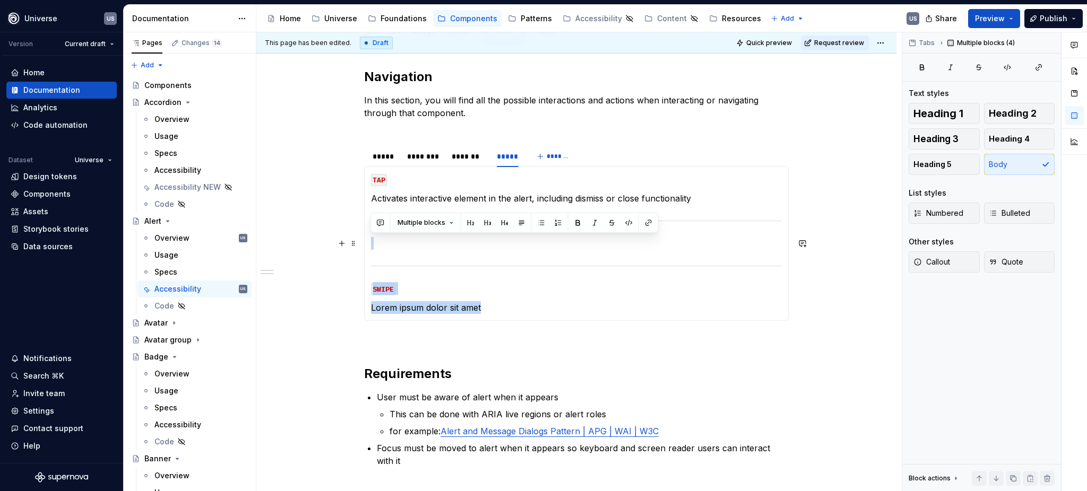
drag, startPoint x: 482, startPoint y: 303, endPoint x: 374, endPoint y: 225, distance: 133.9
click at [374, 225] on section-item-column "TAP Activates interactive element in the alert, including dismiss or close func…" at bounding box center [576, 243] width 411 height 141
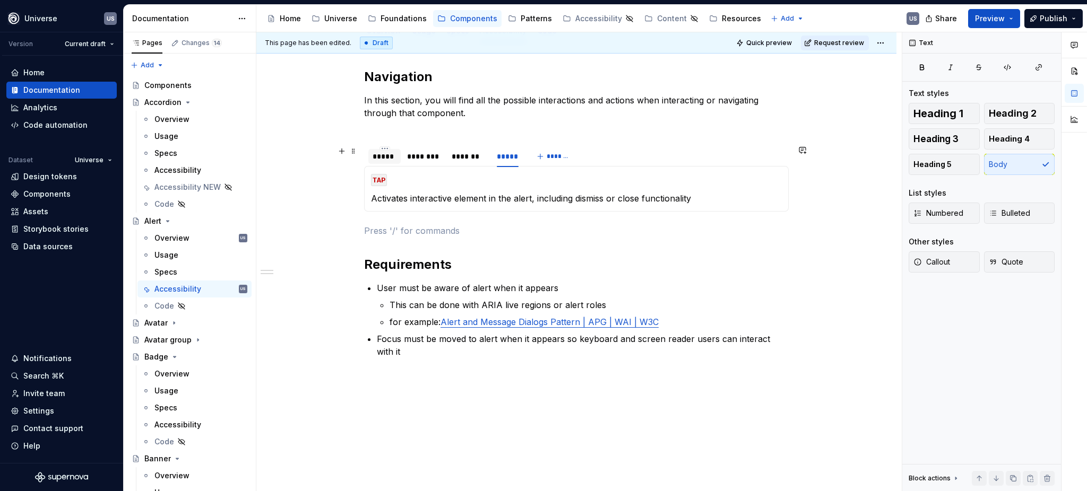
click at [385, 159] on div "*****" at bounding box center [385, 156] width 24 height 11
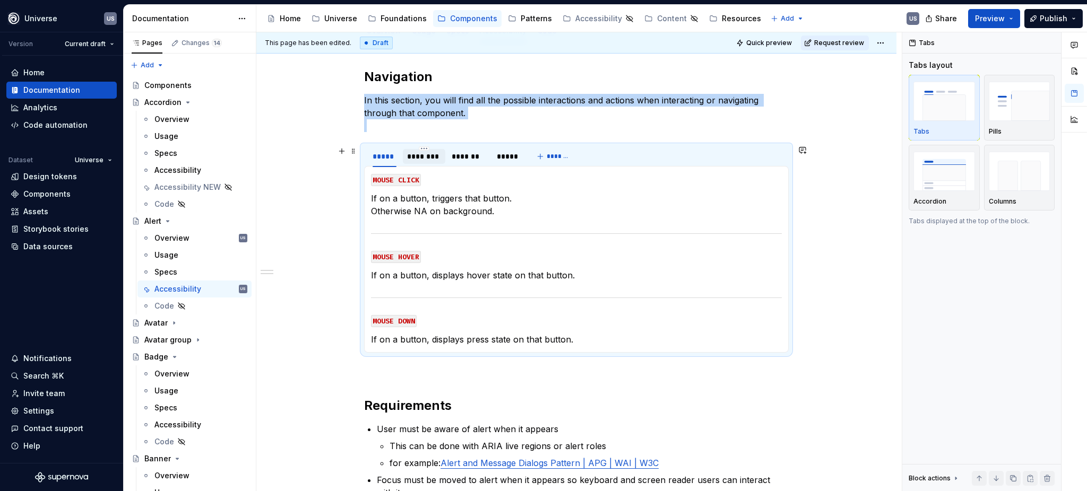
click at [416, 158] on div "********" at bounding box center [424, 156] width 34 height 11
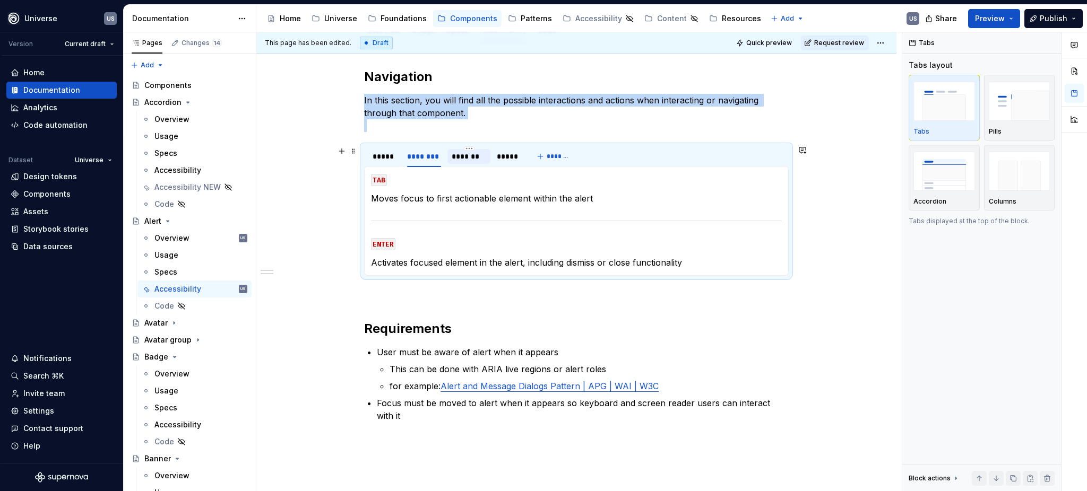
click at [462, 156] on div "*******" at bounding box center [469, 156] width 34 height 11
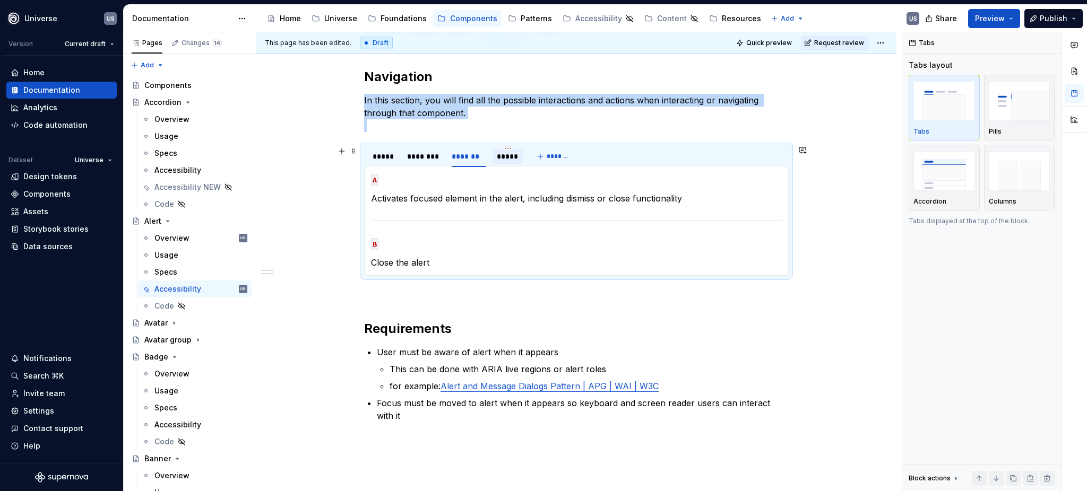
click at [503, 158] on div "*****" at bounding box center [508, 156] width 22 height 11
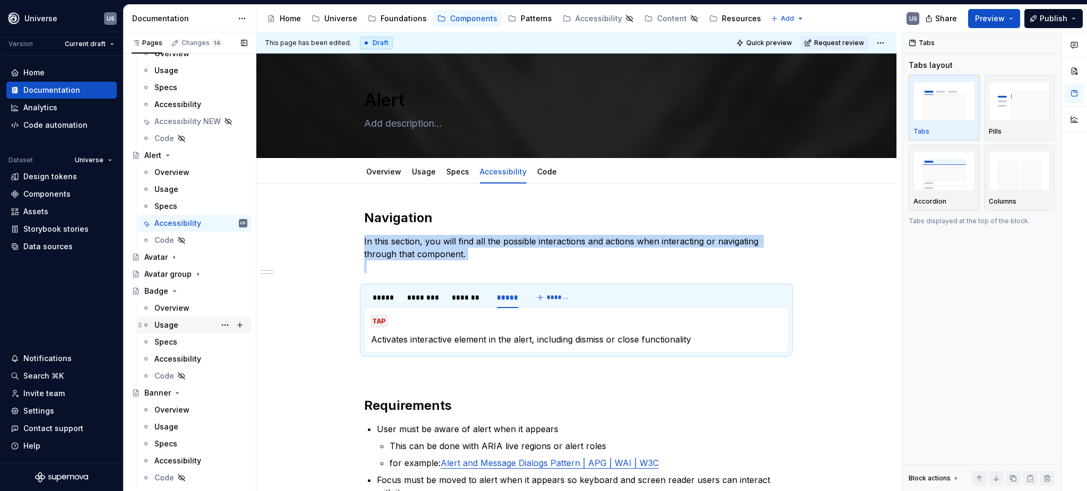
scroll to position [71, 0]
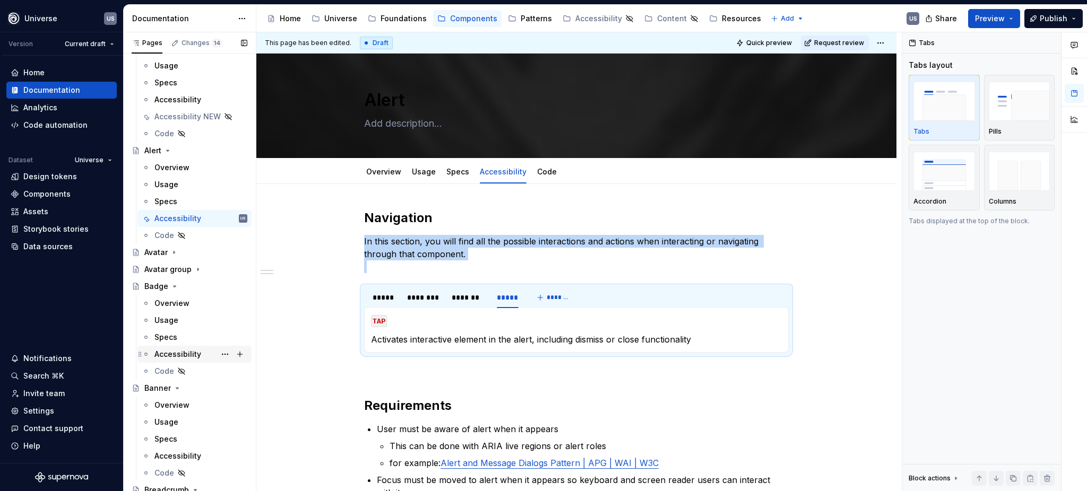
drag, startPoint x: 176, startPoint y: 299, endPoint x: 176, endPoint y: 348, distance: 48.8
click at [176, 299] on div "Overview" at bounding box center [171, 303] width 35 height 11
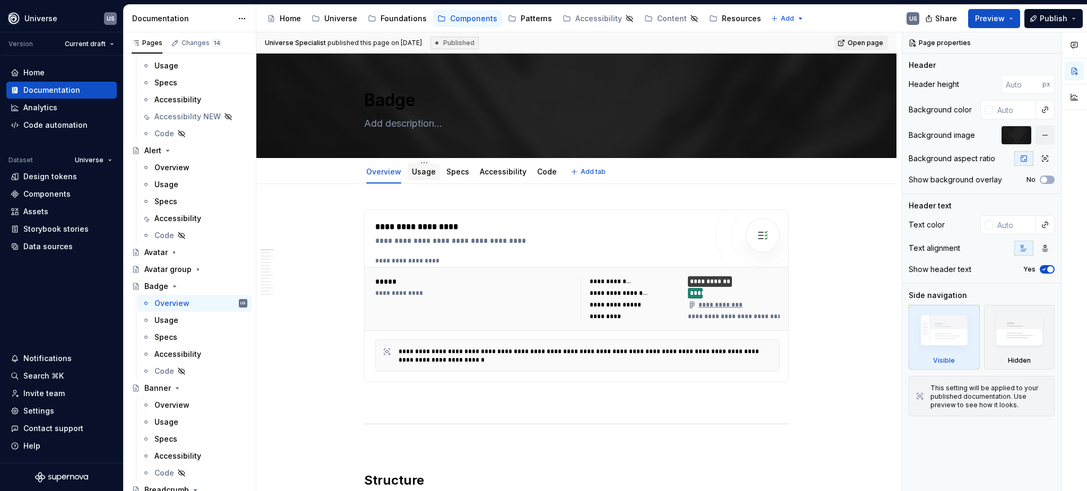
click at [428, 175] on link "Usage" at bounding box center [424, 171] width 24 height 9
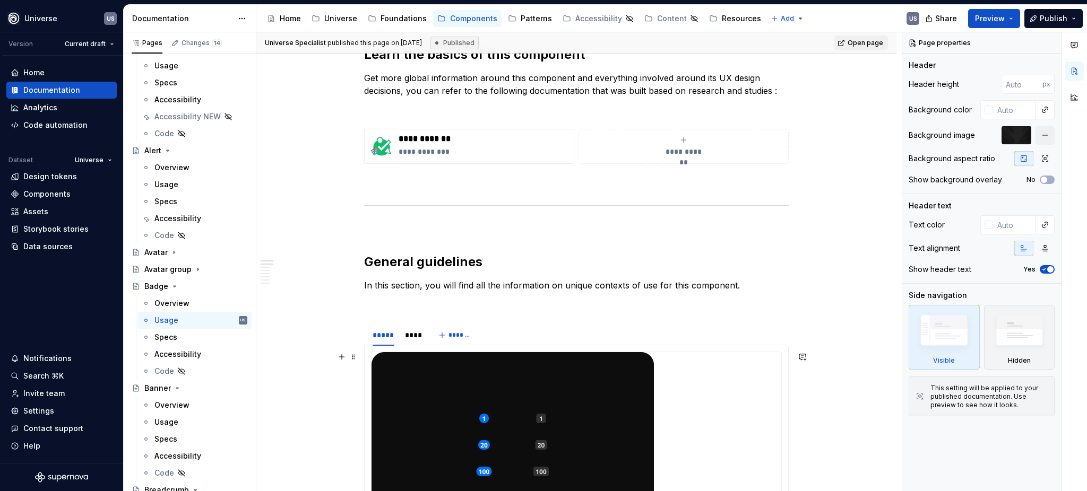
scroll to position [179, 0]
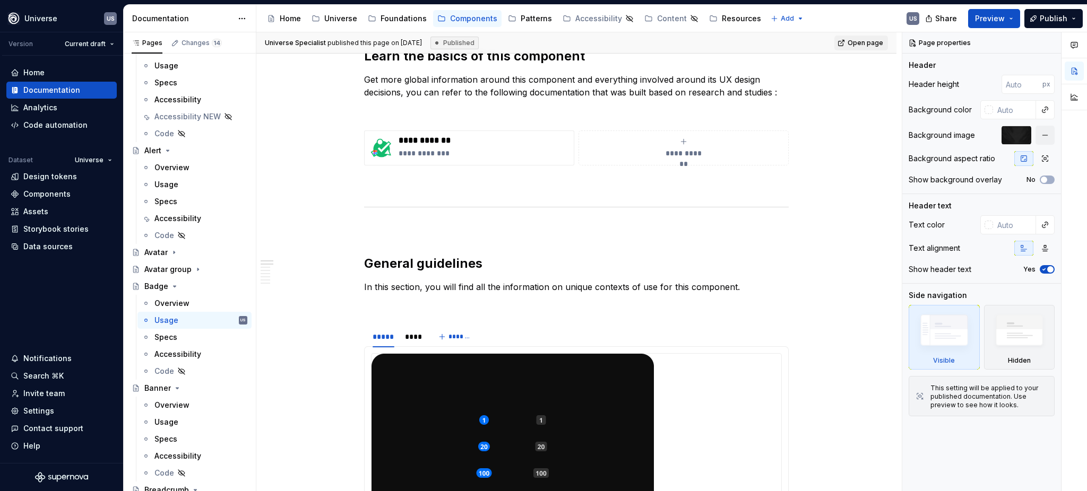
click at [173, 356] on div "Accessibility" at bounding box center [177, 354] width 47 height 11
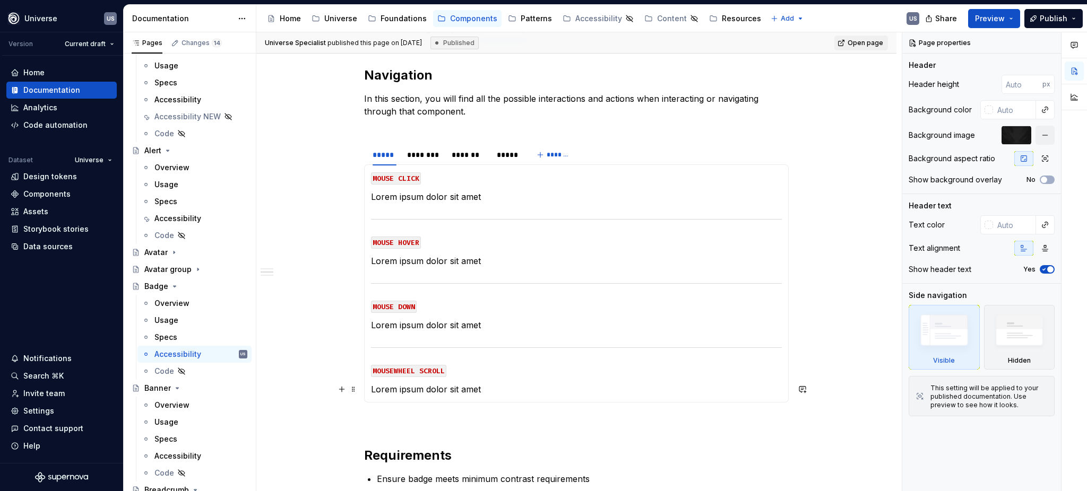
scroll to position [141, 0]
click at [433, 157] on div "********" at bounding box center [424, 156] width 34 height 11
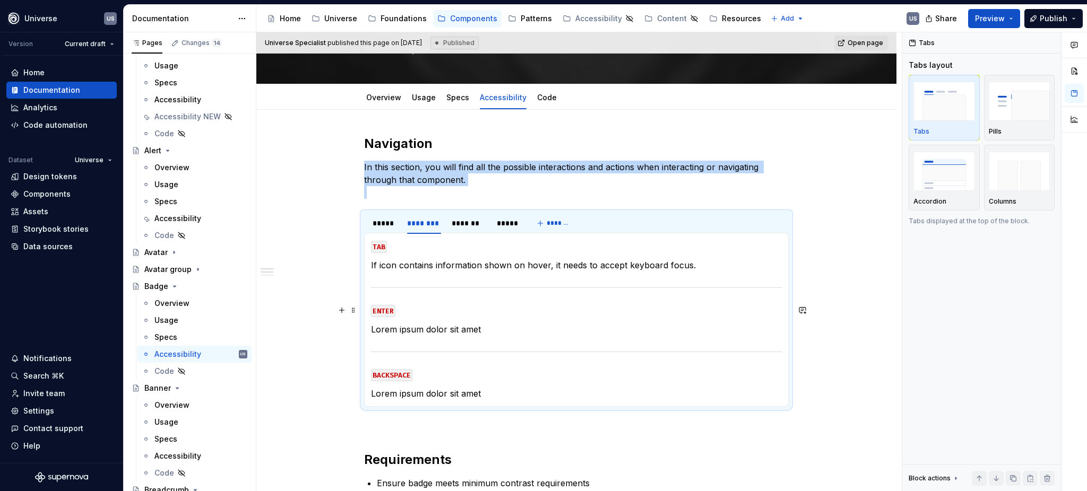
scroll to position [71, 0]
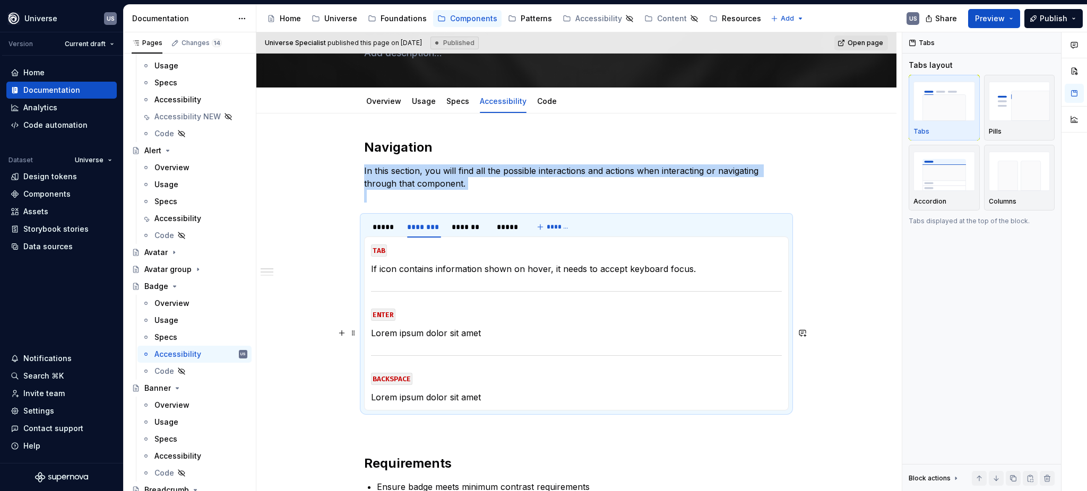
click at [473, 325] on section-item-column "TAB If icon contains information shown on hover, it needs to accept keyboard fo…" at bounding box center [576, 324] width 411 height 160
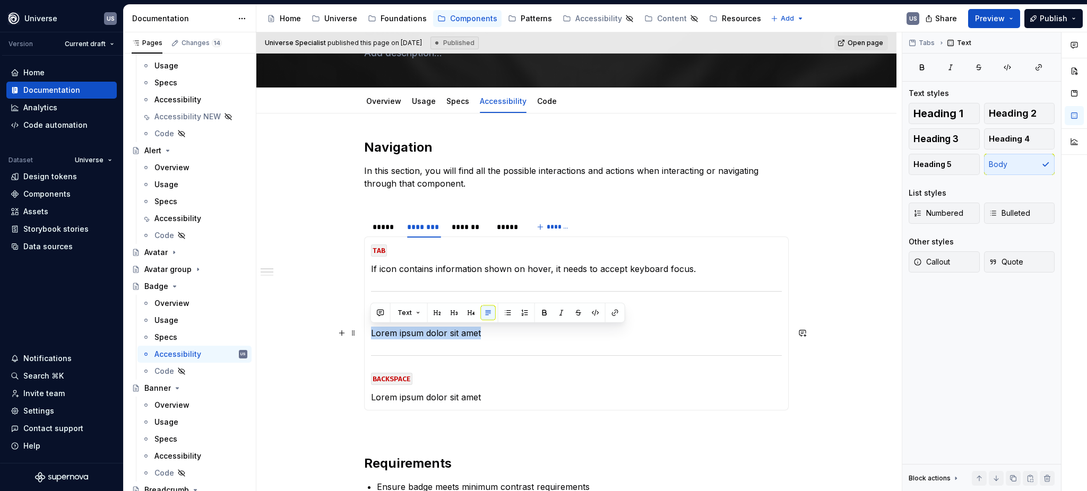
drag, startPoint x: 480, startPoint y: 330, endPoint x: 364, endPoint y: 330, distance: 115.7
click at [364, 330] on div "MOUSE CLICK Lorem ipsum dolor sit amet MOUSE HOVER Lorem ipsum dolor sit amet M…" at bounding box center [576, 324] width 425 height 174
click at [511, 394] on p "Lorem ipsum dolor sit amet" at bounding box center [576, 397] width 411 height 13
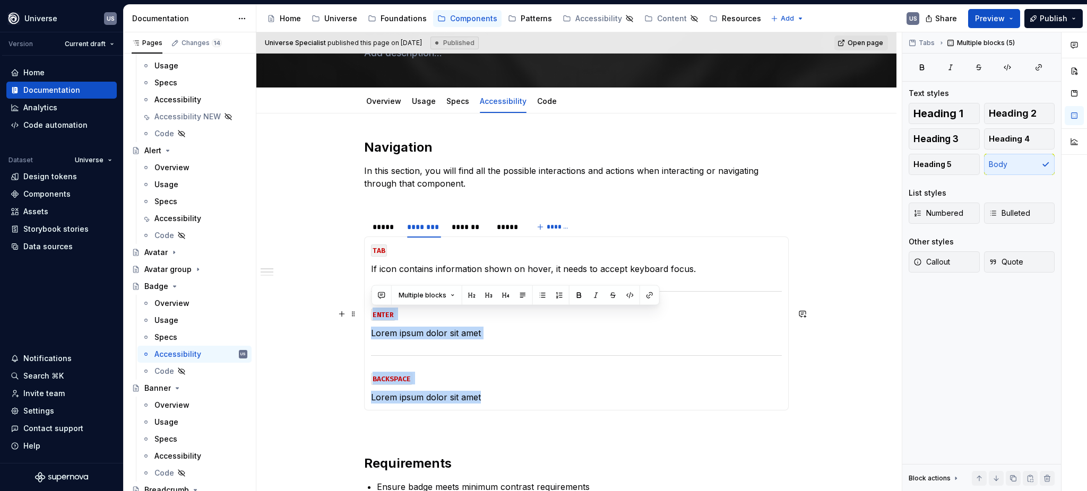
drag, startPoint x: 450, startPoint y: 402, endPoint x: 368, endPoint y: 309, distance: 123.3
click at [368, 309] on div "MOUSE CLICK Lorem ipsum dolor sit amet MOUSE HOVER Lorem ipsum dolor sit amet M…" at bounding box center [576, 324] width 425 height 174
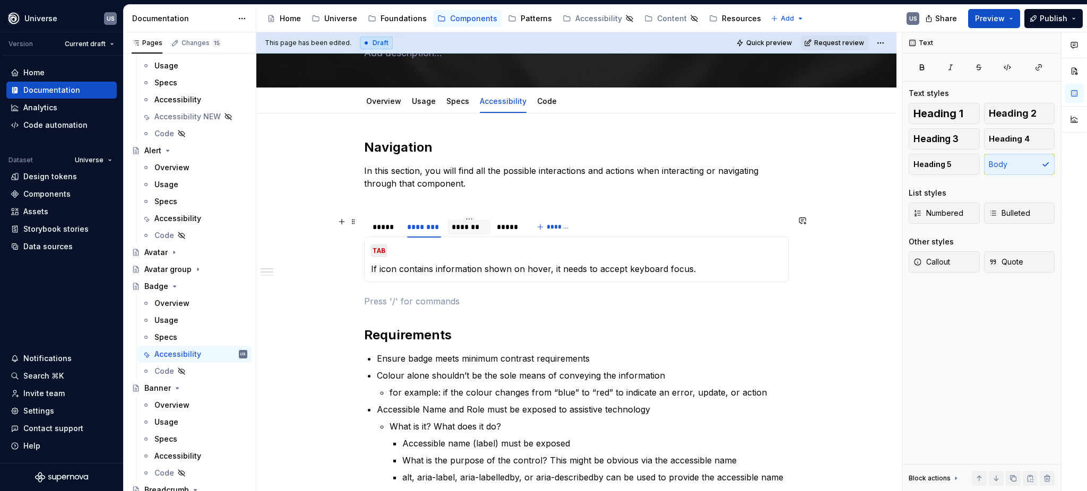
click at [465, 230] on div "*******" at bounding box center [469, 227] width 34 height 11
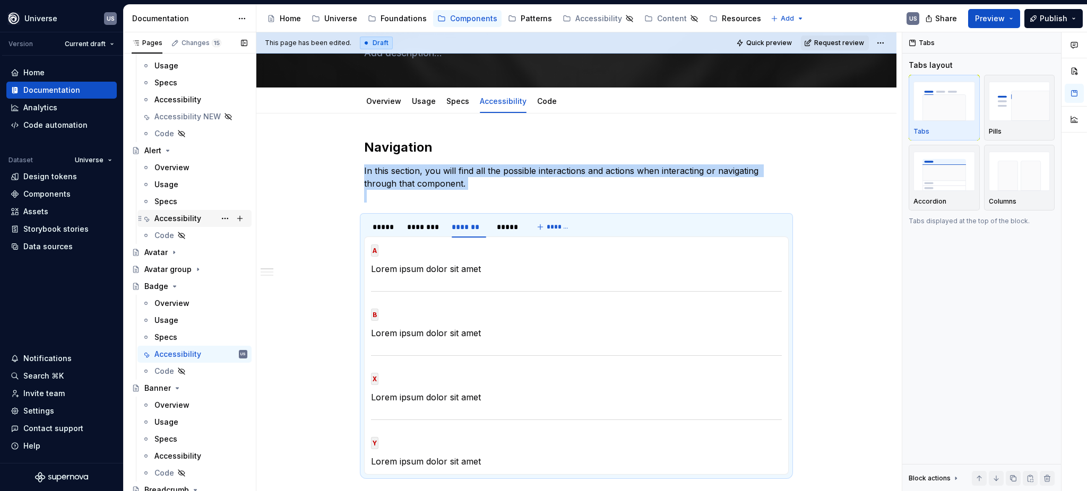
click at [167, 216] on div "Accessibility" at bounding box center [177, 218] width 47 height 11
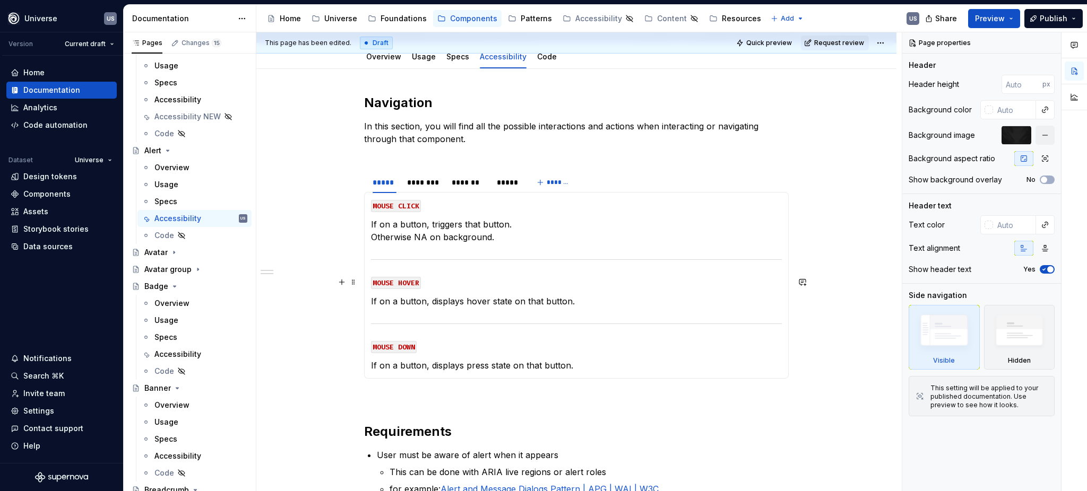
scroll to position [141, 0]
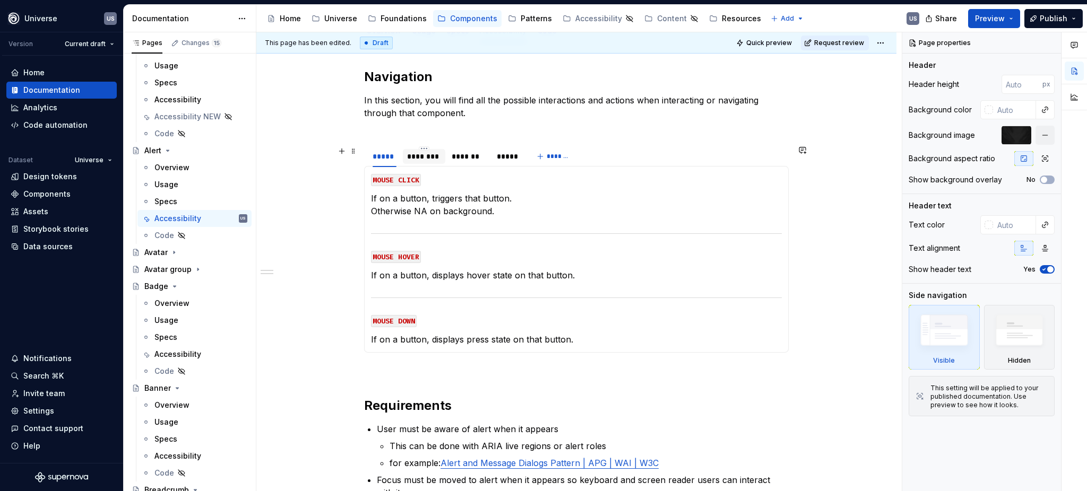
click at [427, 158] on div "********" at bounding box center [424, 156] width 34 height 11
type textarea "*"
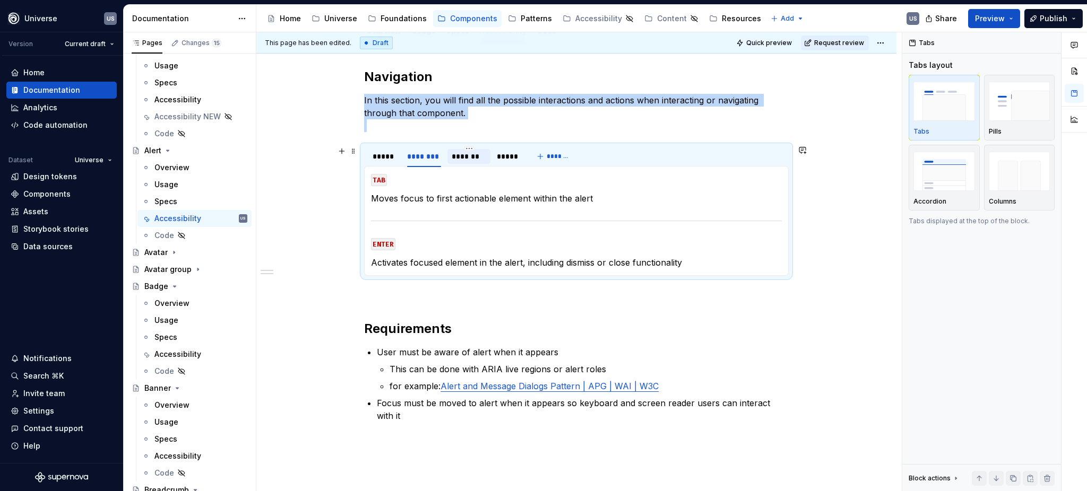
click at [473, 160] on div "*******" at bounding box center [469, 156] width 34 height 11
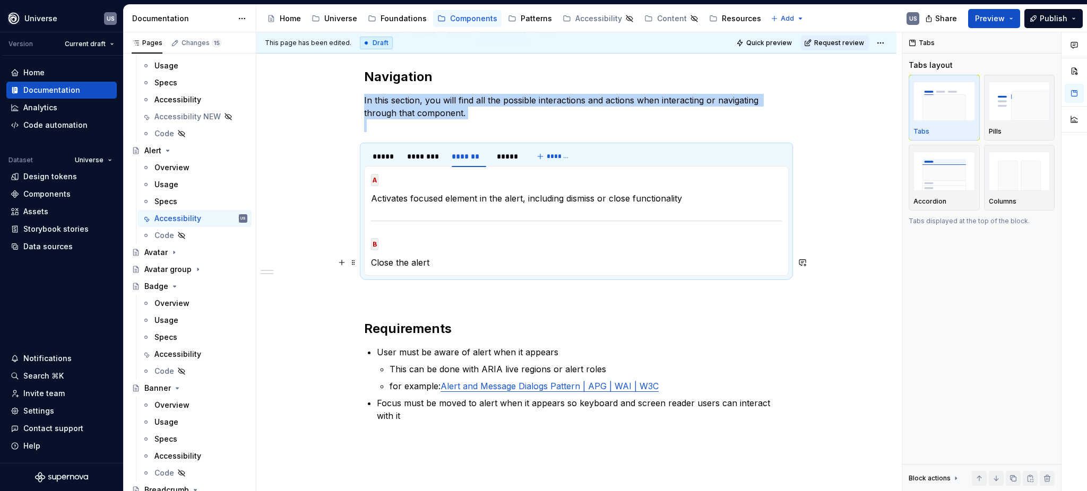
click at [447, 266] on p "Close the alert" at bounding box center [576, 262] width 411 height 13
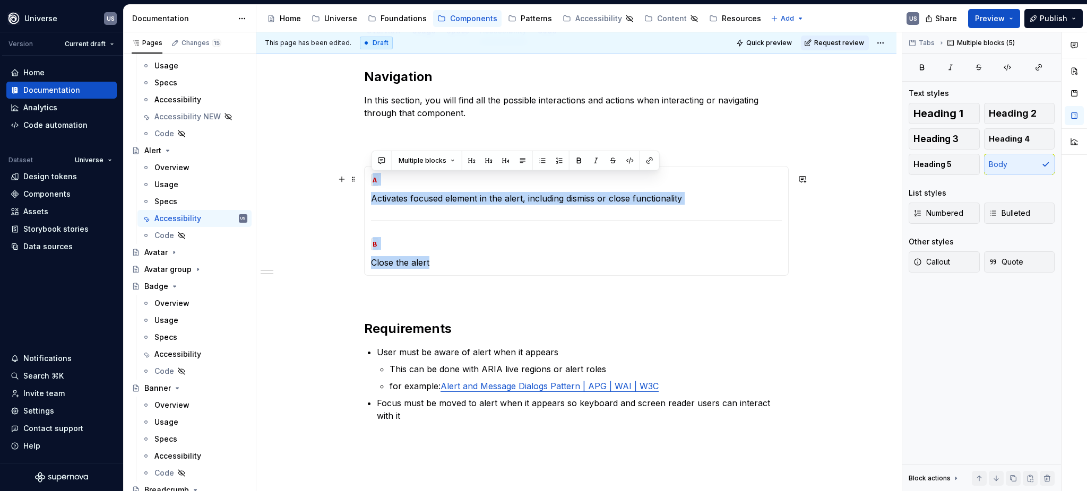
drag, startPoint x: 439, startPoint y: 260, endPoint x: 368, endPoint y: 179, distance: 107.2
click at [368, 179] on div "MOUSE CLICK If on a button, triggers that button. Otherwise NA on background. M…" at bounding box center [576, 221] width 425 height 110
copy section-item-column "A Activates focused element in the alert, including dismiss or close functional…"
click at [451, 268] on p "Close the alert" at bounding box center [576, 262] width 411 height 13
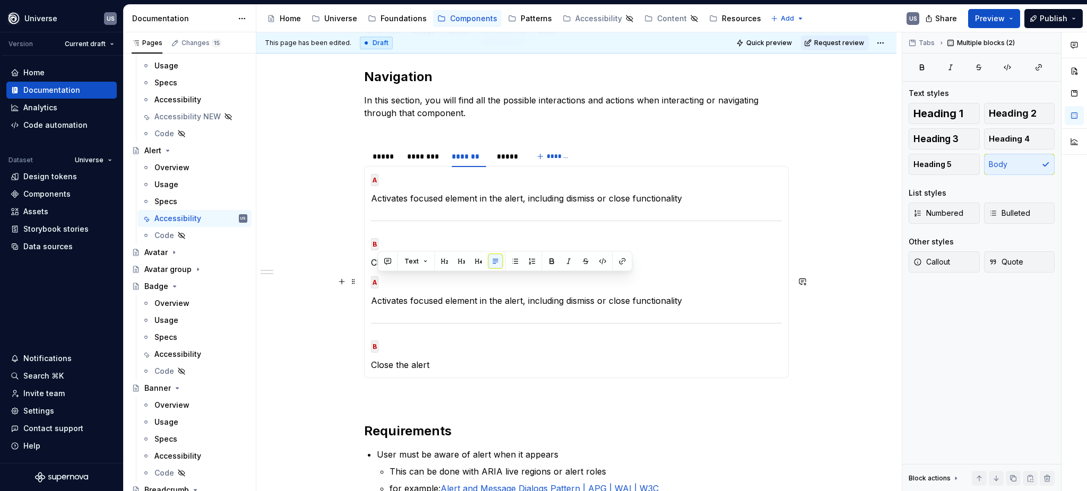
drag, startPoint x: 706, startPoint y: 296, endPoint x: 378, endPoint y: 277, distance: 328.1
click at [378, 277] on section-item-column "A Activates focused element in the alert, including dismiss or close functional…" at bounding box center [576, 272] width 411 height 199
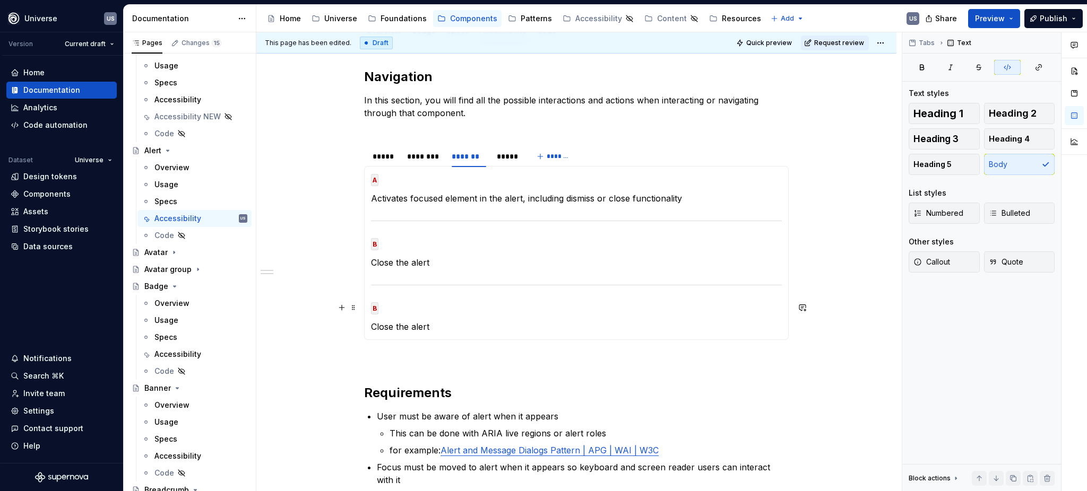
click at [380, 310] on p "B" at bounding box center [576, 307] width 411 height 13
click at [437, 306] on code "D-Pad or Right stick" at bounding box center [415, 309] width 88 height 12
click at [446, 325] on p "Close the alert" at bounding box center [576, 327] width 411 height 13
drag, startPoint x: 437, startPoint y: 326, endPoint x: 373, endPoint y: 329, distance: 64.8
click at [373, 329] on p "Close the alert" at bounding box center [576, 327] width 411 height 13
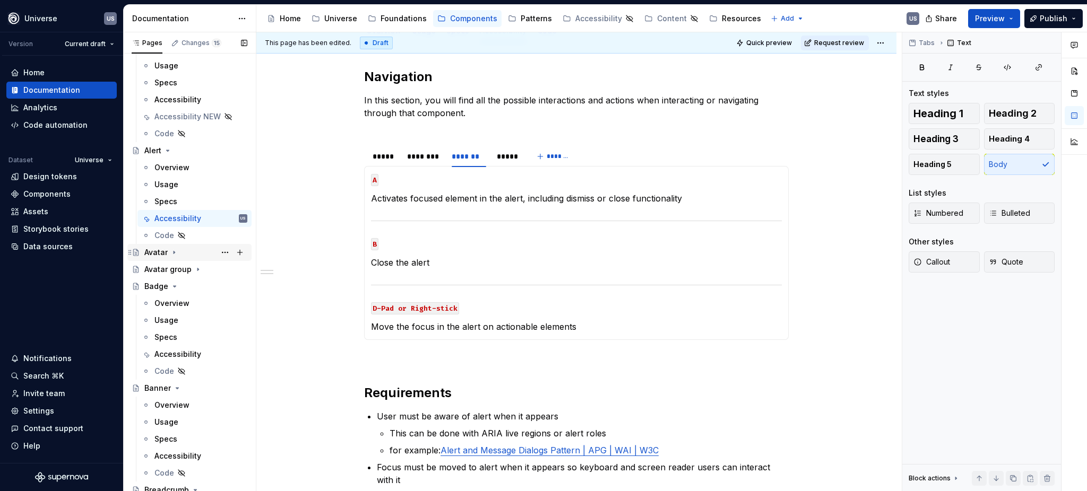
click at [172, 252] on icon "Page tree" at bounding box center [174, 252] width 8 height 8
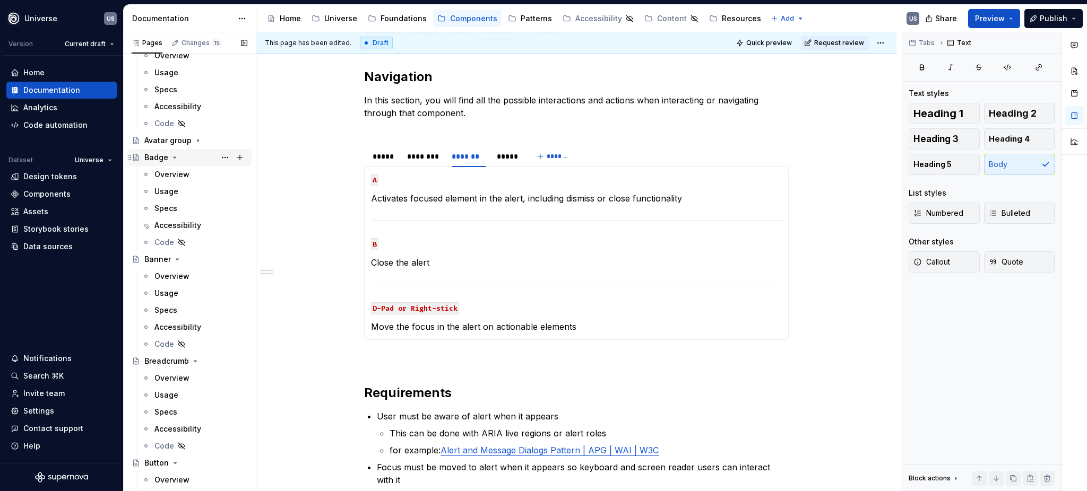
scroll to position [353, 0]
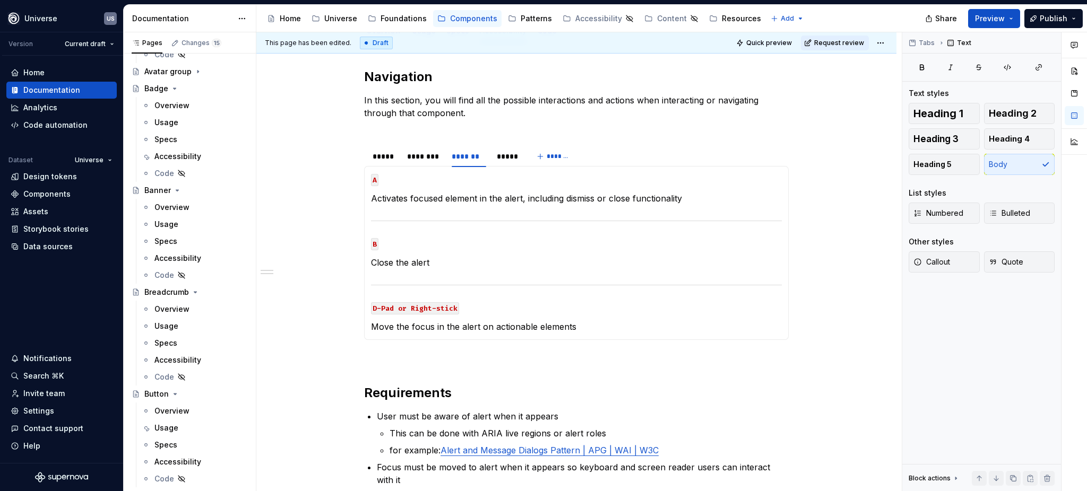
type textarea "*"
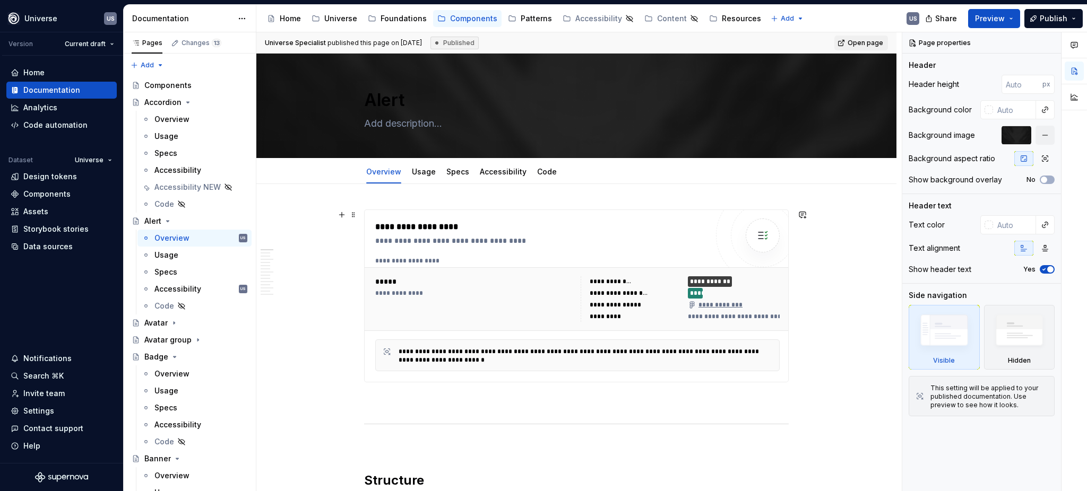
scroll to position [283, 0]
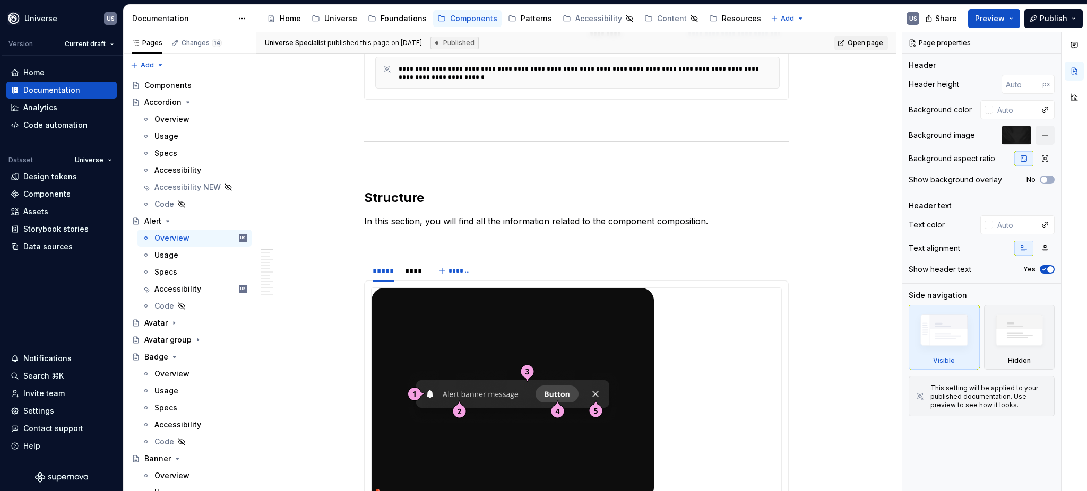
type textarea "*"
